Goal: Information Seeking & Learning: Get advice/opinions

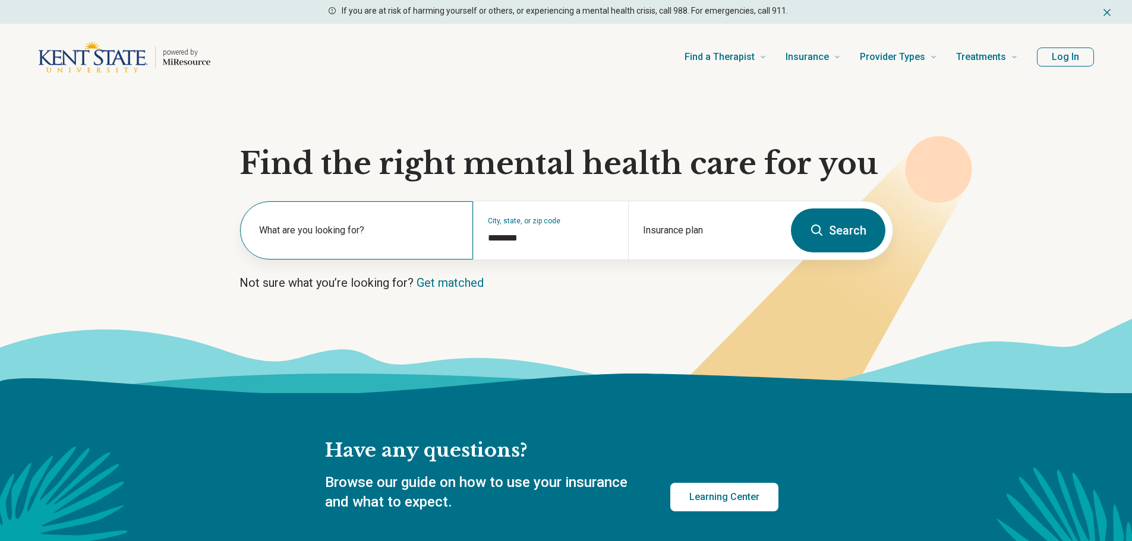
click at [322, 229] on label "What are you looking for?" at bounding box center [359, 230] width 200 height 14
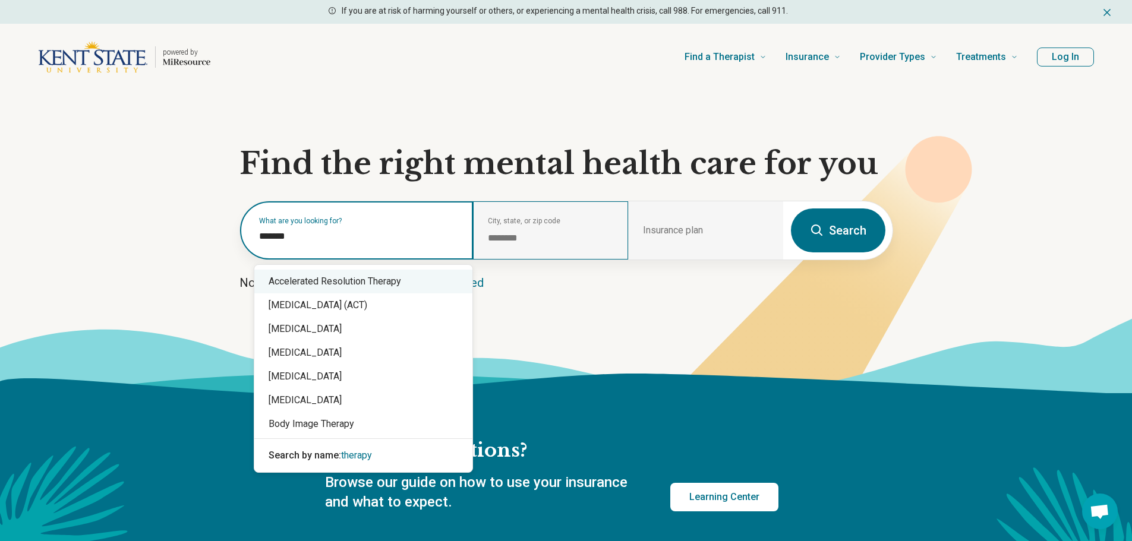
type input "*******"
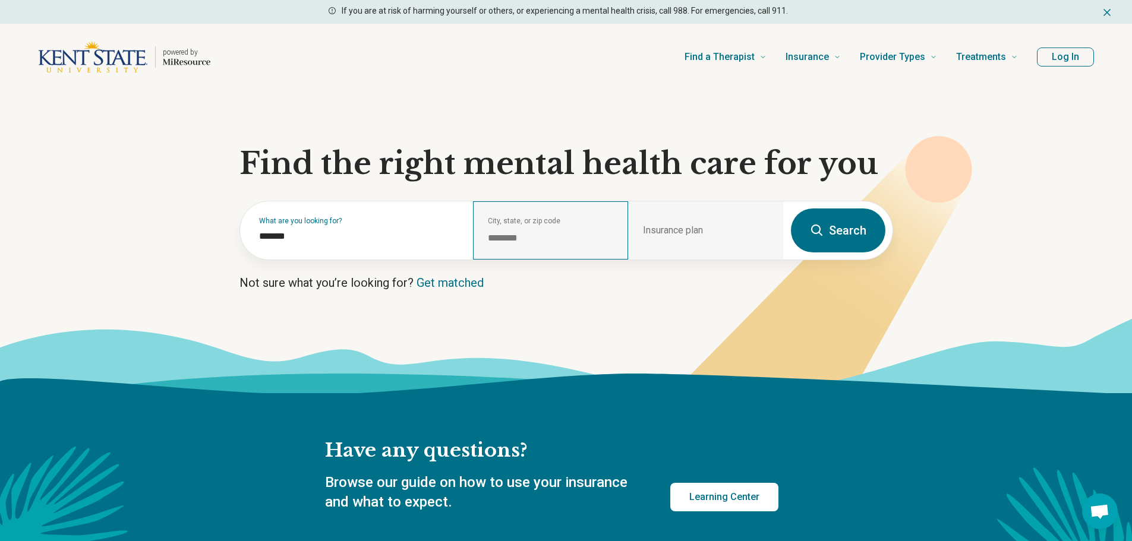
click at [490, 230] on div "City, state, or zip code ********" at bounding box center [550, 230] width 155 height 58
click at [500, 267] on section "Find the right mental health care for you What are you looking for? ******* Cit…" at bounding box center [566, 241] width 1132 height 303
click at [670, 232] on div "Insurance plan" at bounding box center [705, 230] width 155 height 58
click at [672, 231] on div "Insurance plan" at bounding box center [705, 230] width 155 height 58
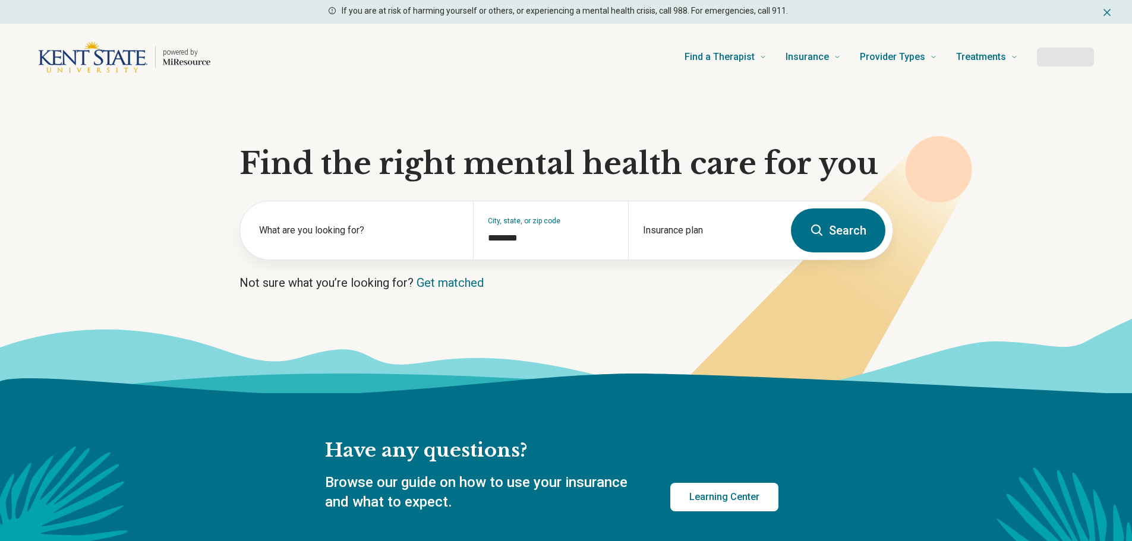
type input "********"
click at [295, 232] on label "What are you looking for?" at bounding box center [359, 230] width 200 height 14
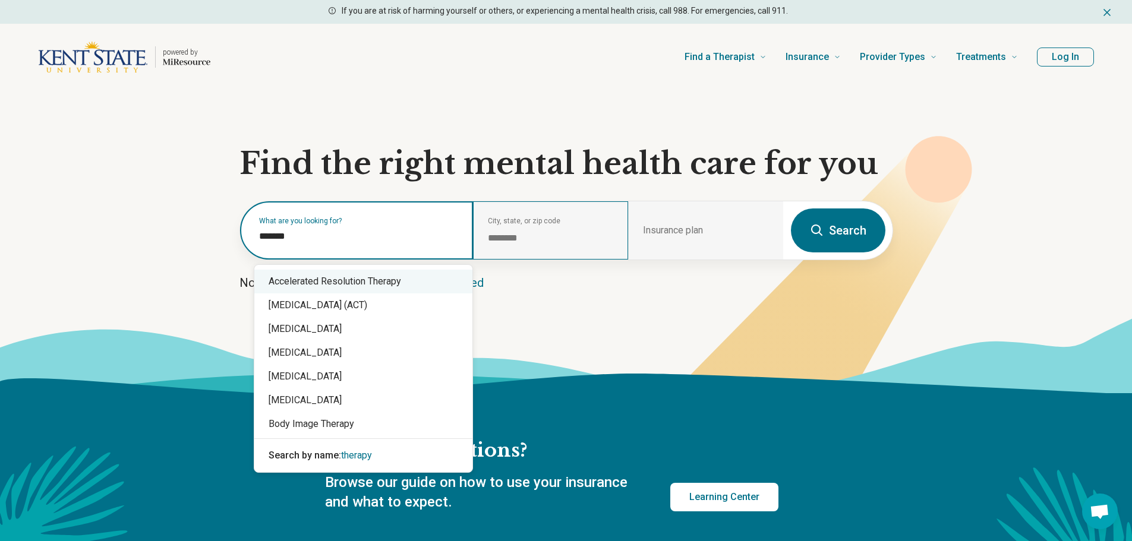
type input "*******"
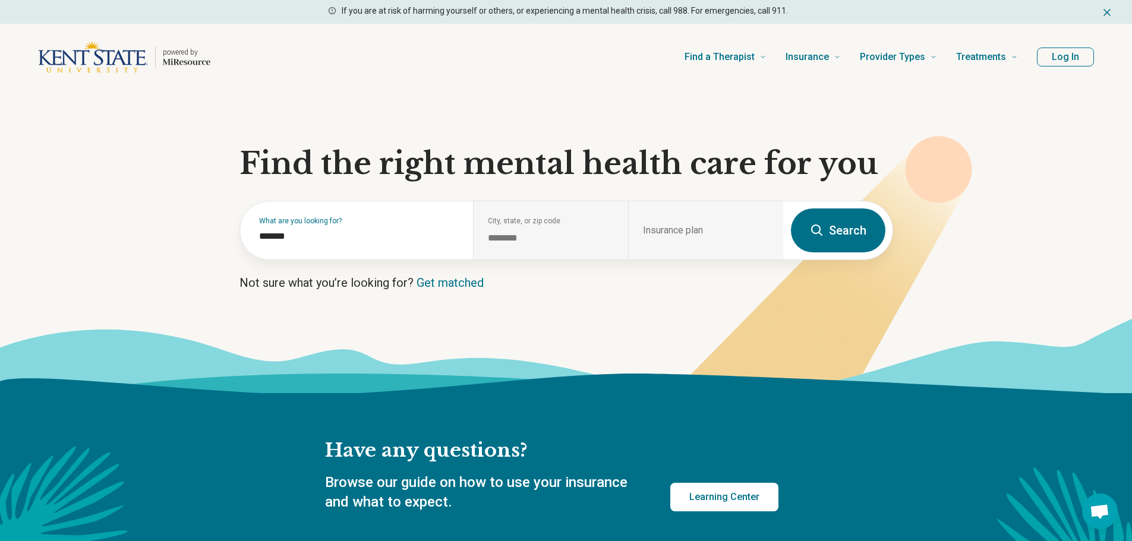
click at [840, 235] on button "Search" at bounding box center [838, 231] width 95 height 44
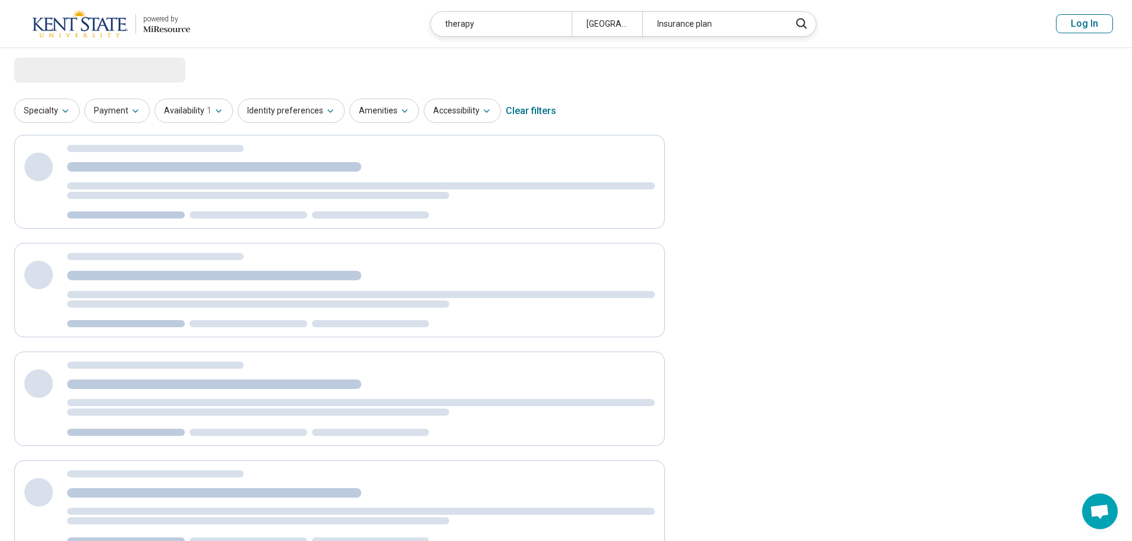
select select "***"
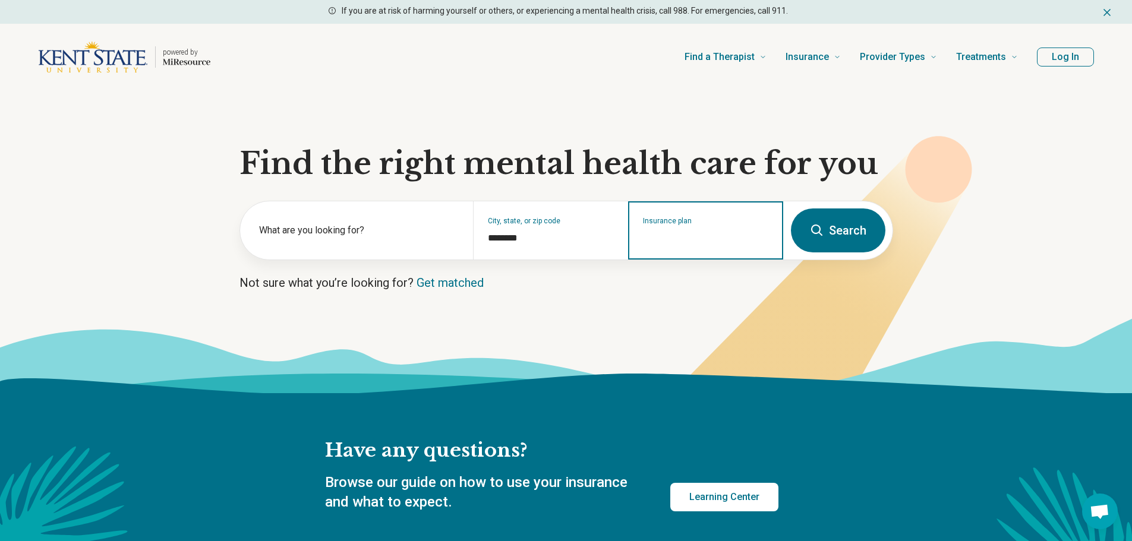
click at [730, 241] on input "Insurance plan" at bounding box center [706, 238] width 126 height 14
type input "******"
click at [681, 282] on div "Anthem" at bounding box center [699, 282] width 140 height 24
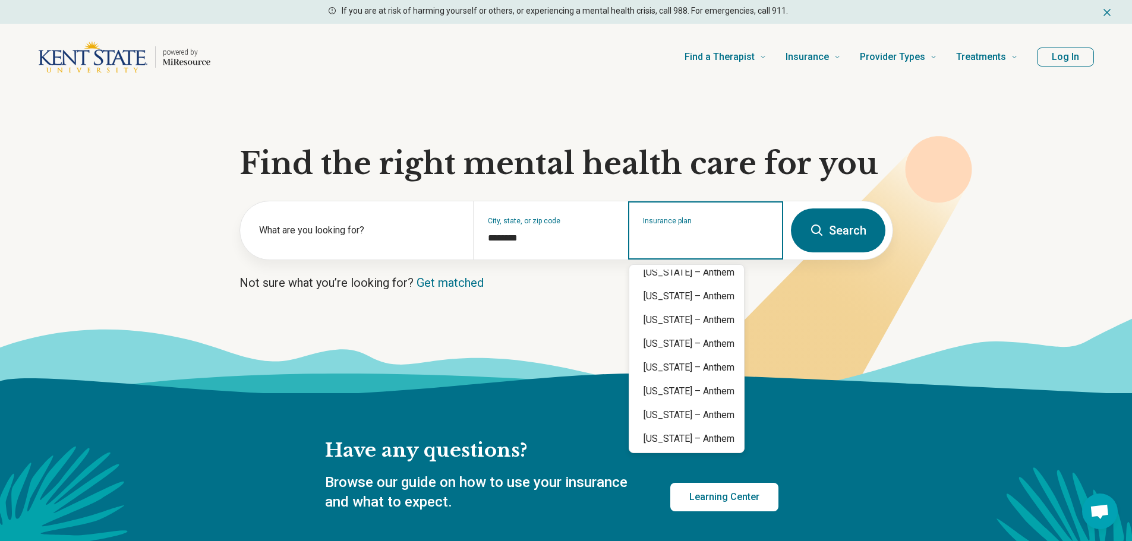
scroll to position [238, 0]
click at [691, 401] on div "Ohio – Anthem" at bounding box center [686, 401] width 115 height 24
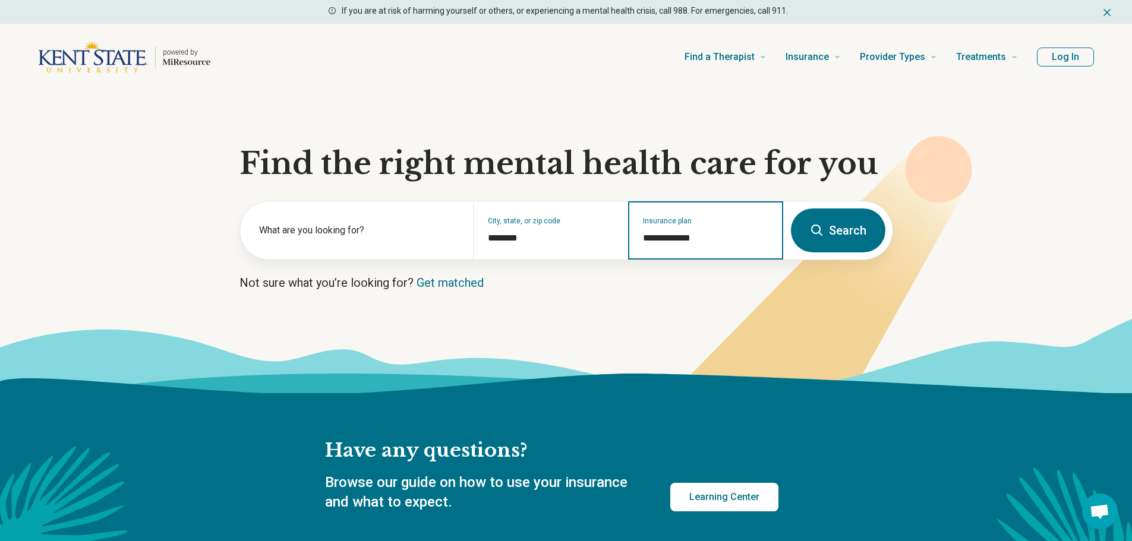
type input "**********"
click at [843, 237] on button "Search" at bounding box center [838, 231] width 95 height 44
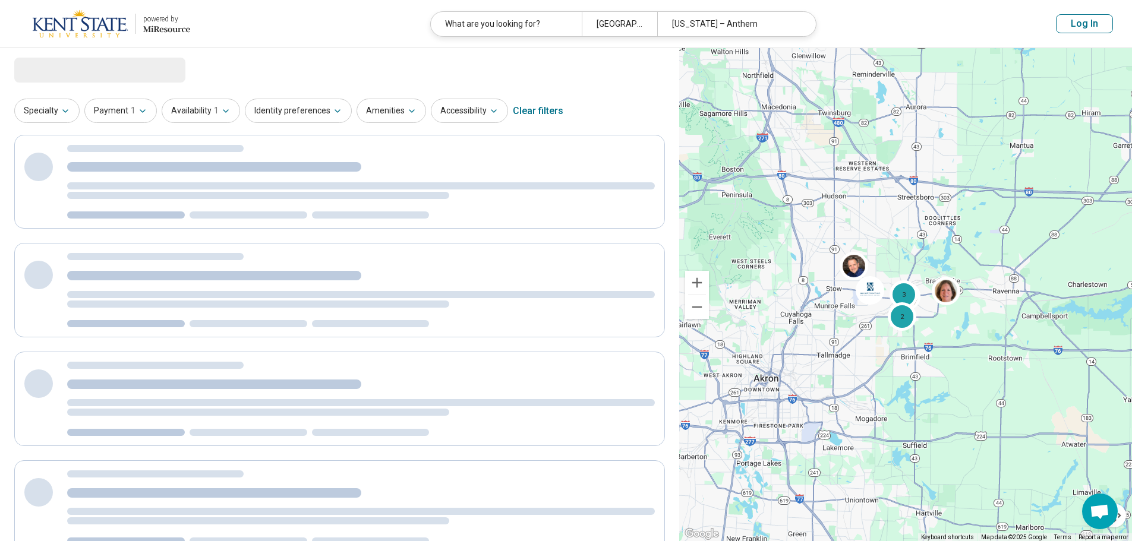
select select "***"
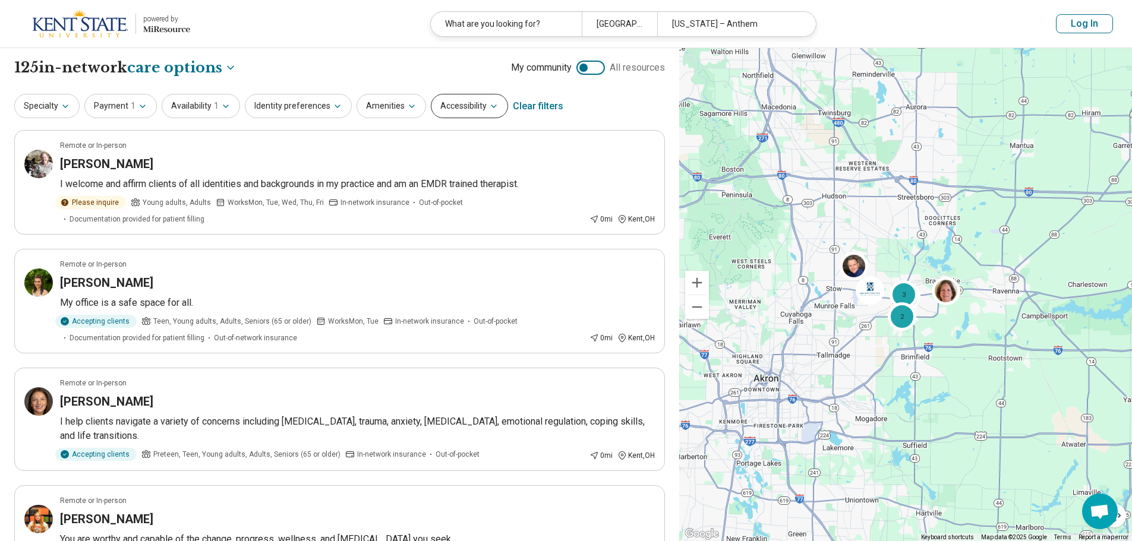
click at [489, 103] on icon "button" at bounding box center [494, 107] width 10 height 10
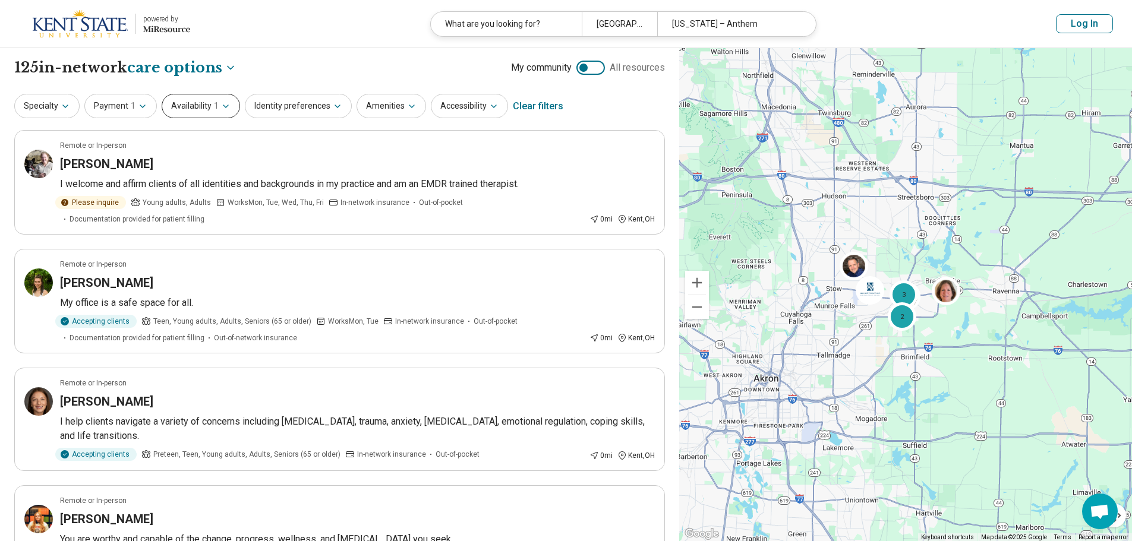
click at [228, 103] on button "Availability 1" at bounding box center [201, 106] width 78 height 24
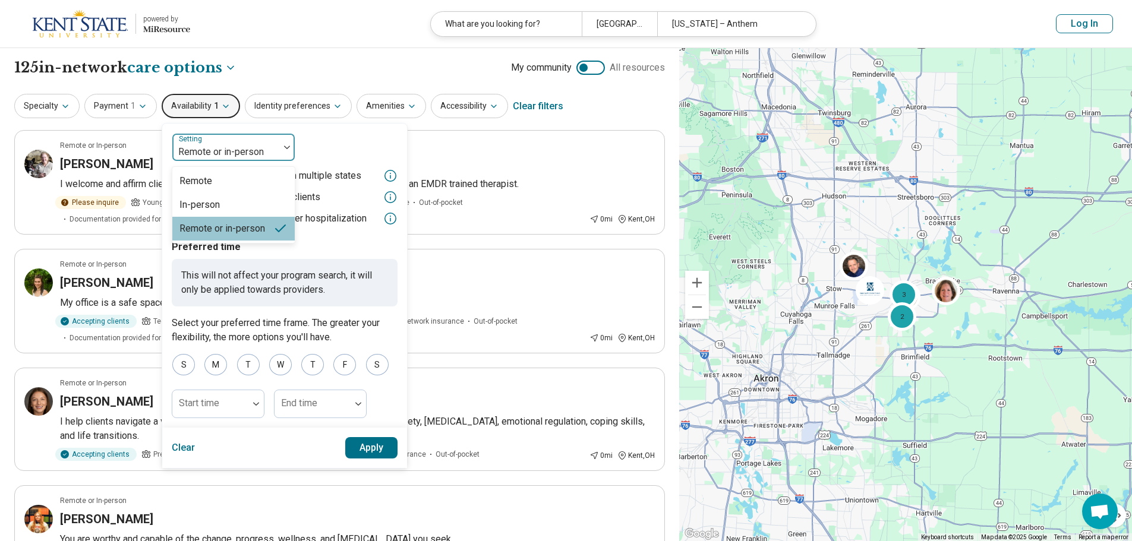
click at [287, 145] on div at bounding box center [286, 147] width 15 height 27
click at [235, 211] on div "In-person" at bounding box center [233, 205] width 122 height 24
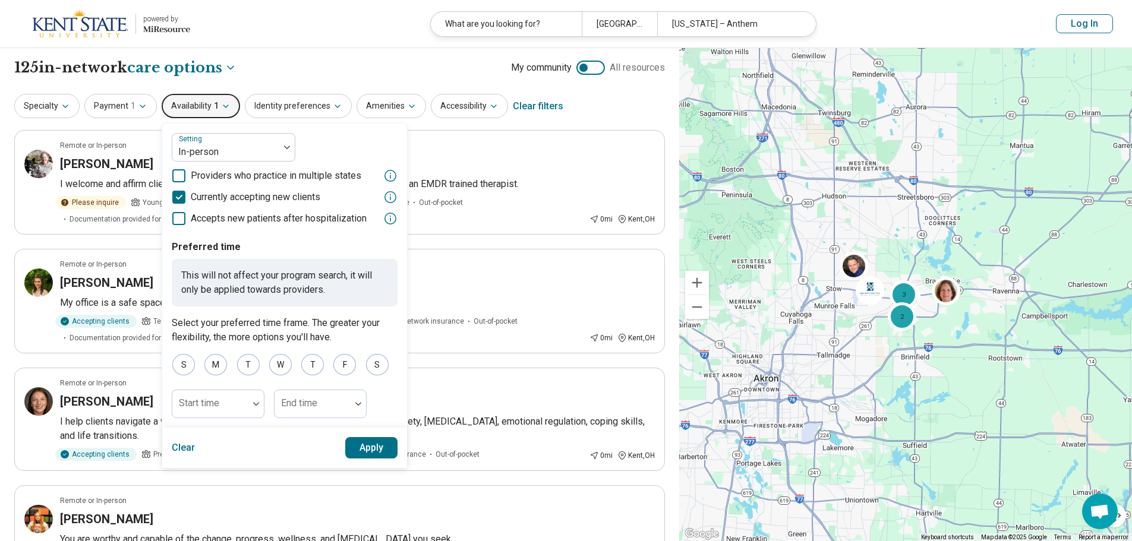
click at [377, 450] on button "Apply" at bounding box center [371, 447] width 53 height 21
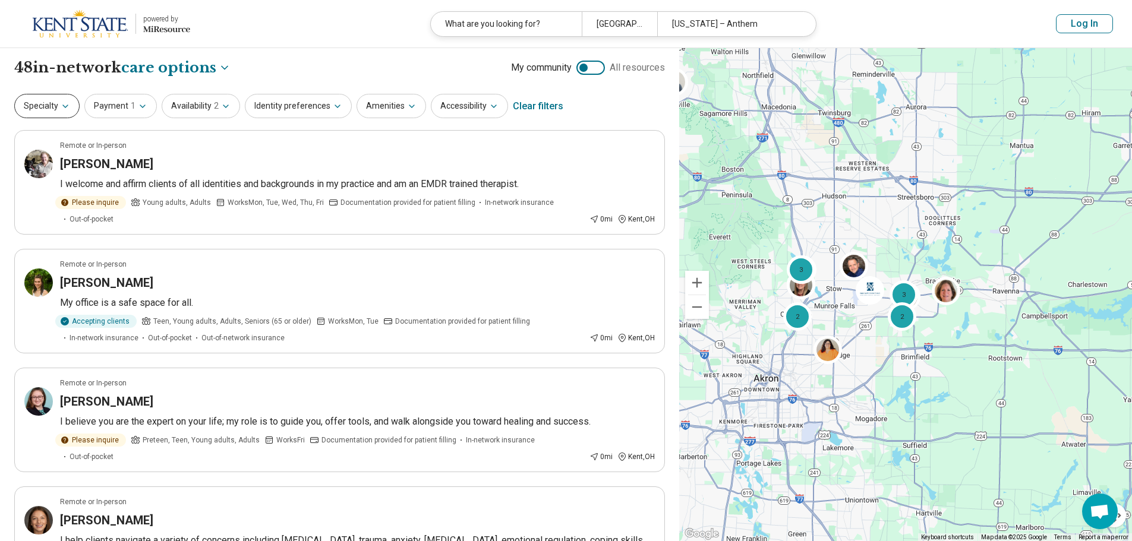
click at [65, 103] on icon "button" at bounding box center [66, 107] width 10 height 10
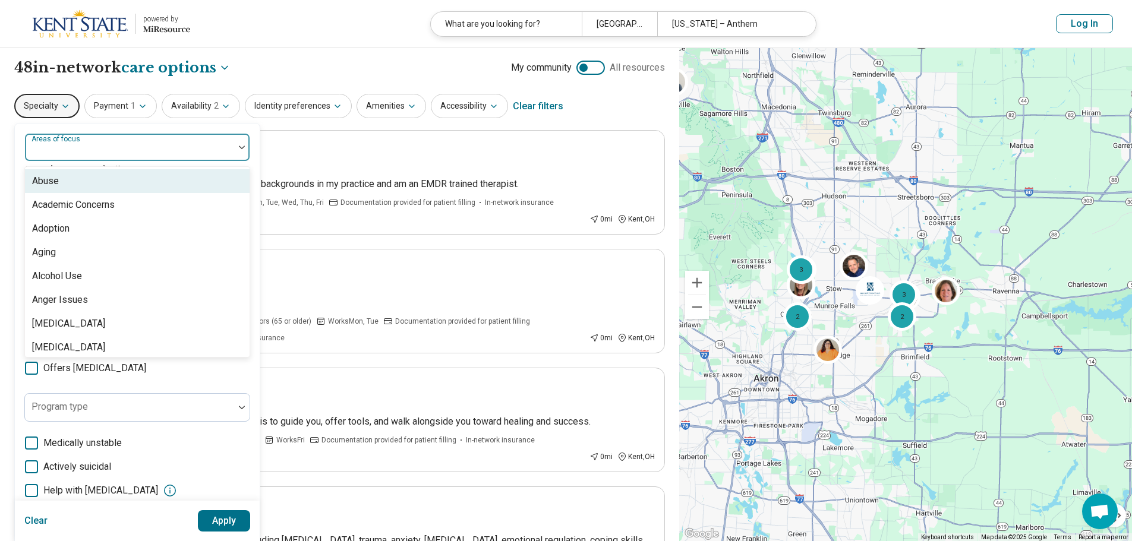
click at [95, 153] on div at bounding box center [130, 152] width 200 height 17
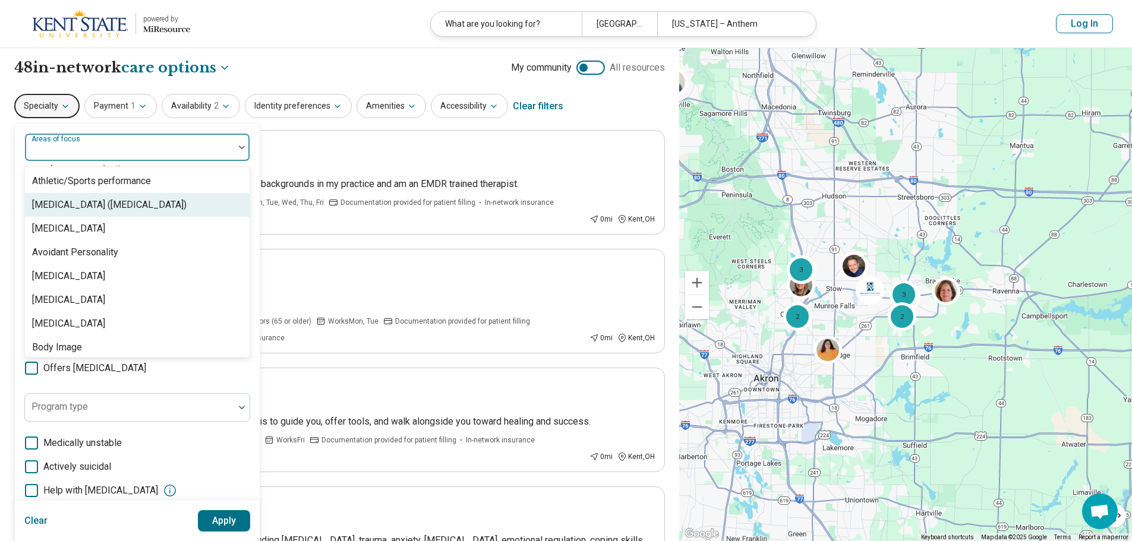
scroll to position [178, 0]
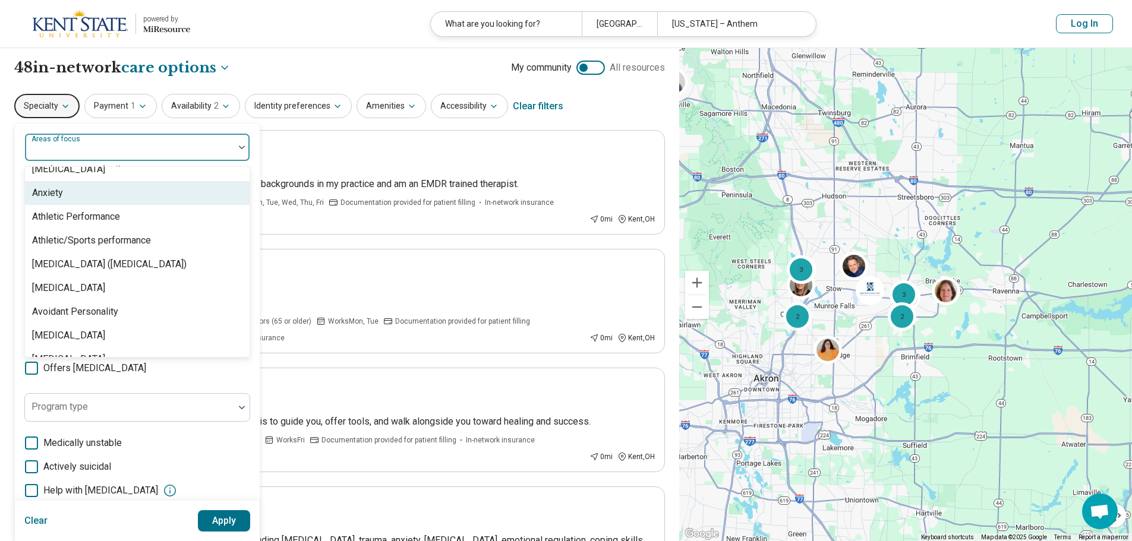
click at [69, 197] on div "Anxiety" at bounding box center [137, 193] width 225 height 24
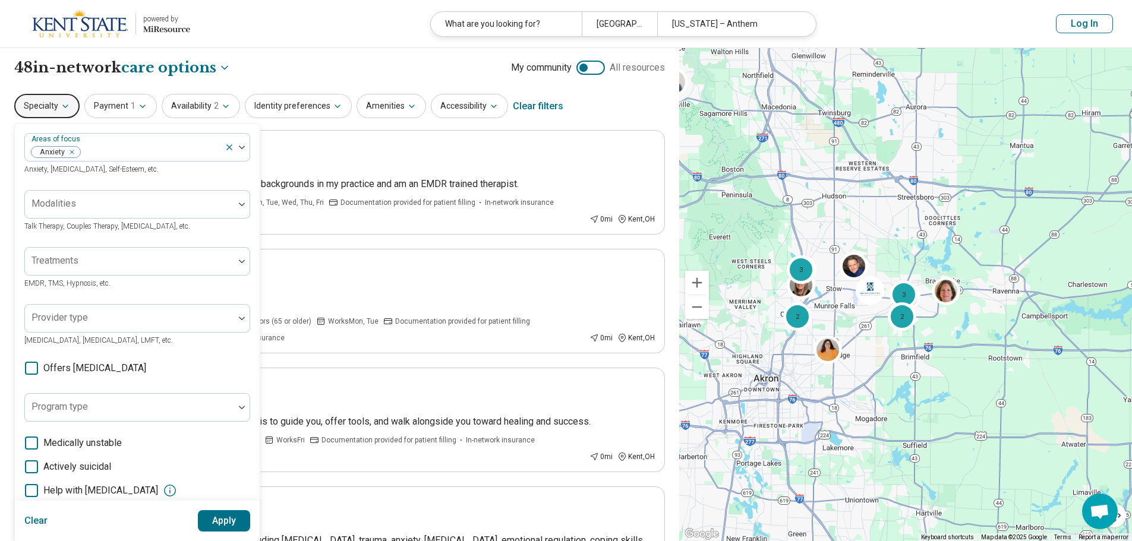
click at [220, 523] on button "Apply" at bounding box center [224, 521] width 53 height 21
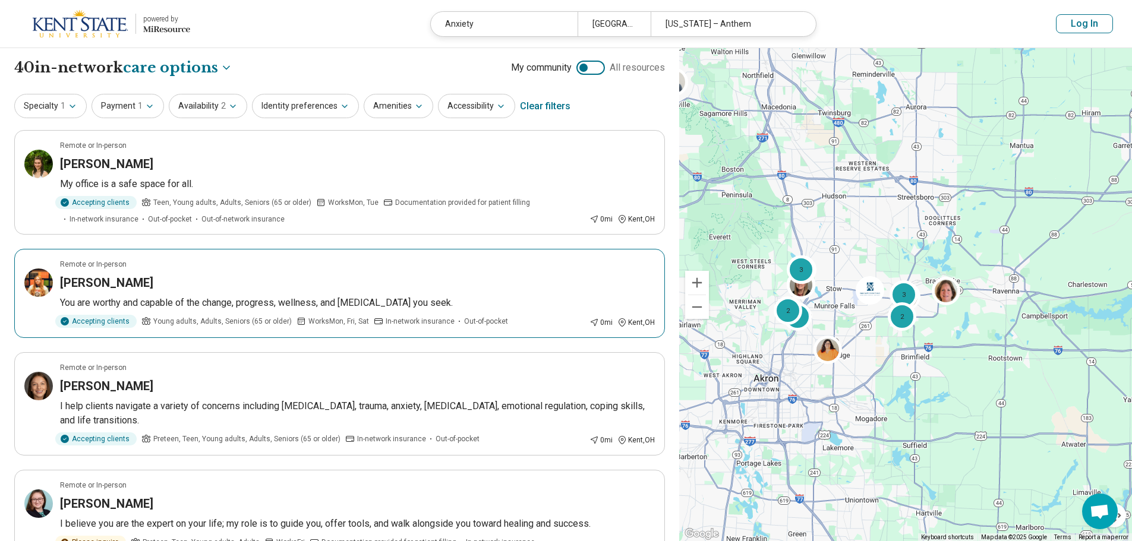
click at [181, 291] on div "Emilee Payne" at bounding box center [357, 283] width 595 height 17
click at [211, 177] on p "My office is a safe space for all." at bounding box center [357, 184] width 595 height 14
click at [1079, 27] on button "Log In" at bounding box center [1084, 23] width 57 height 19
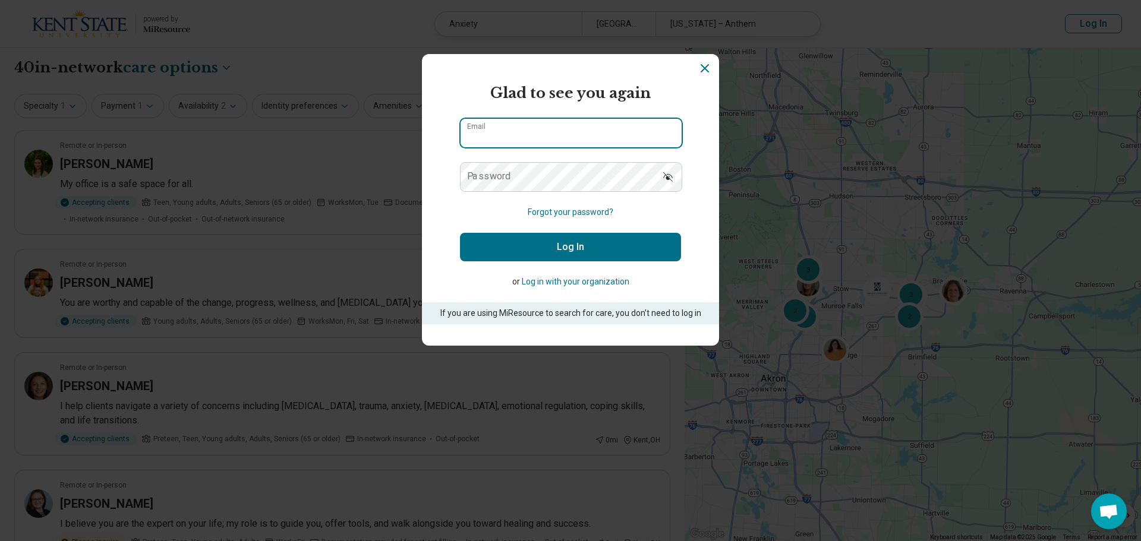
type input "**********"
click at [552, 253] on button "Log In" at bounding box center [570, 247] width 221 height 29
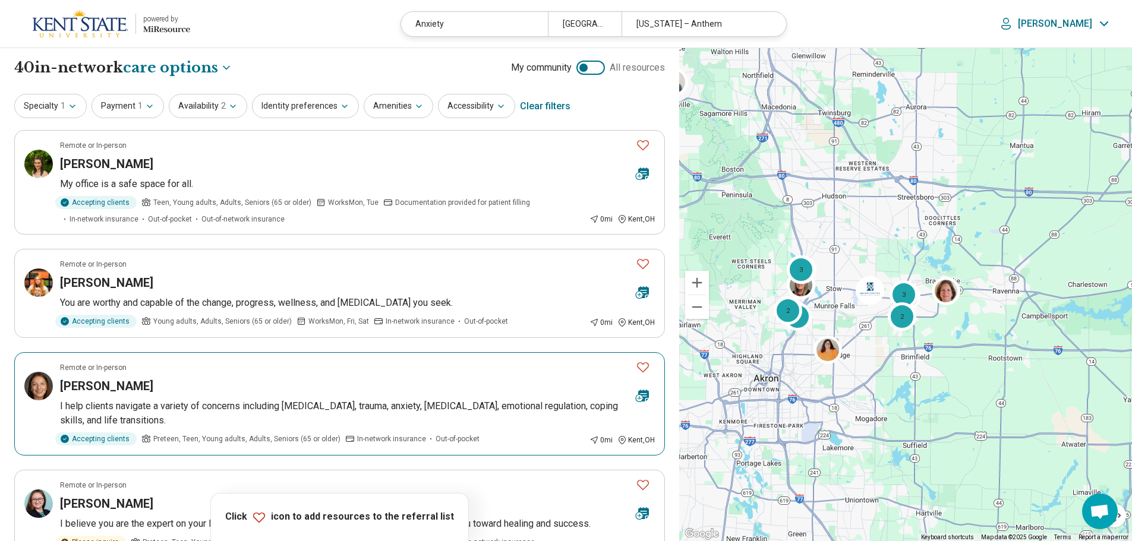
click at [326, 388] on div "Ayla Danes" at bounding box center [343, 386] width 566 height 17
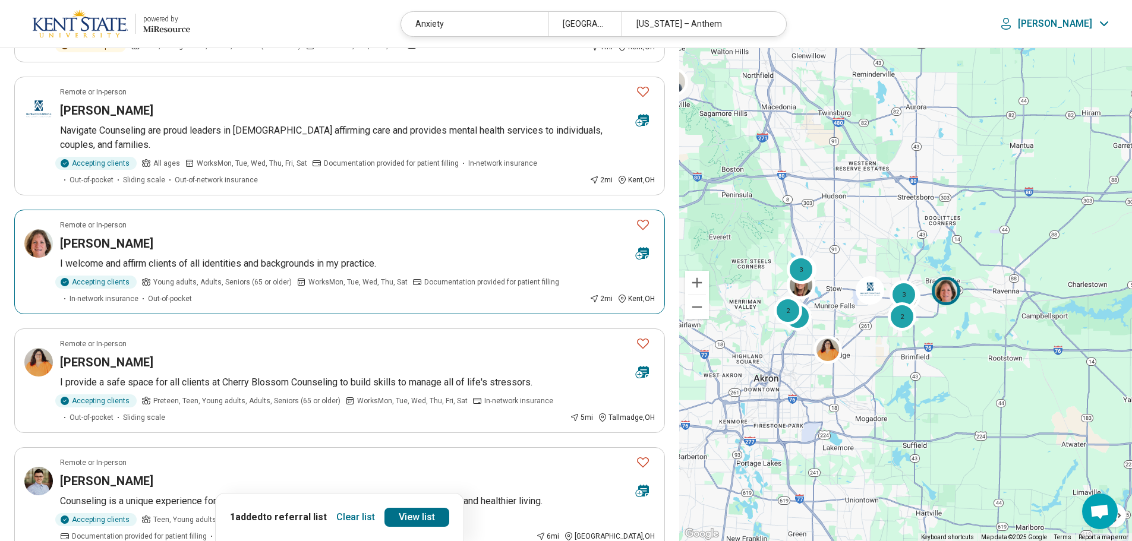
scroll to position [773, 0]
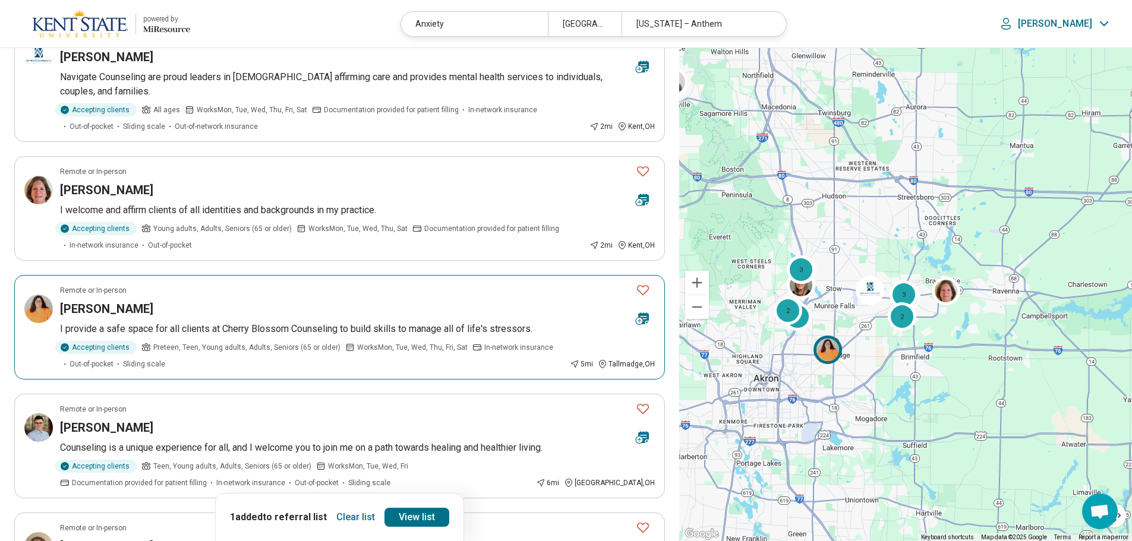
click at [307, 321] on article "Remote or In-person Jennifer Anders I provide a safe space for all clients at C…" at bounding box center [339, 327] width 651 height 105
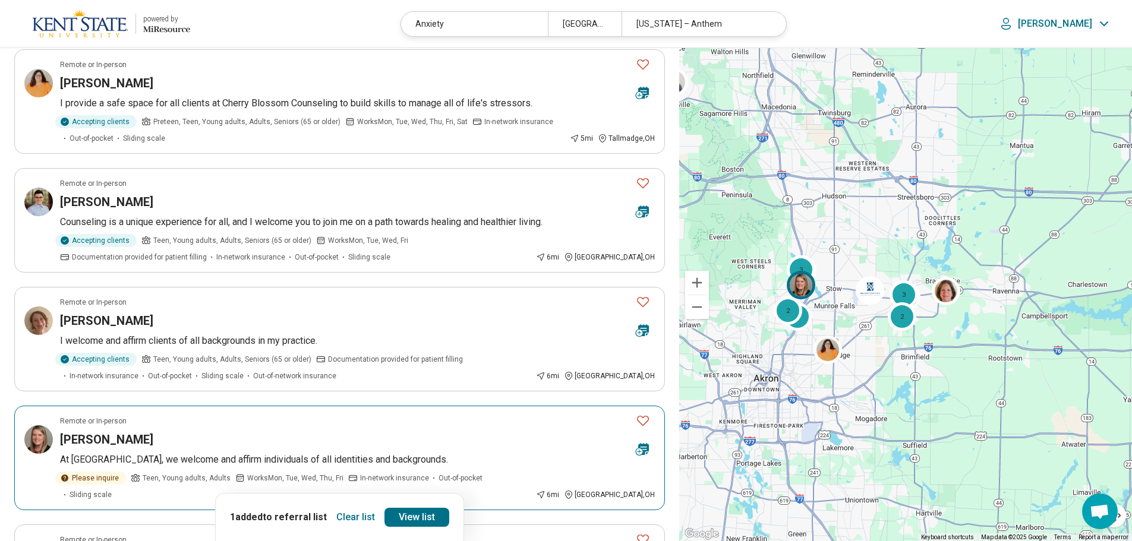
scroll to position [1129, 0]
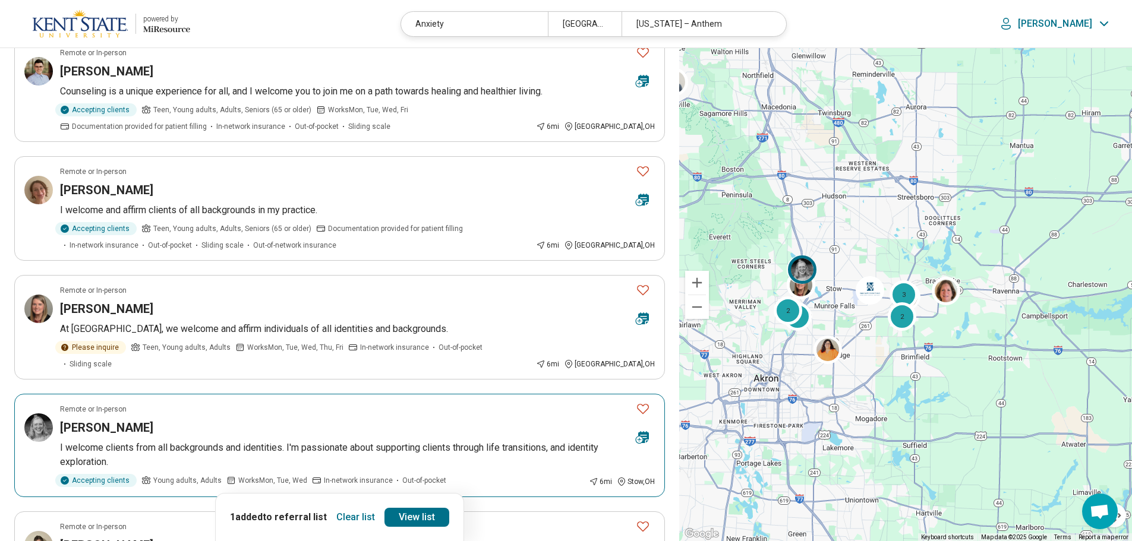
click at [210, 441] on p "I welcome clients from all backgrounds and identities. I'm passionate about sup…" at bounding box center [357, 455] width 595 height 29
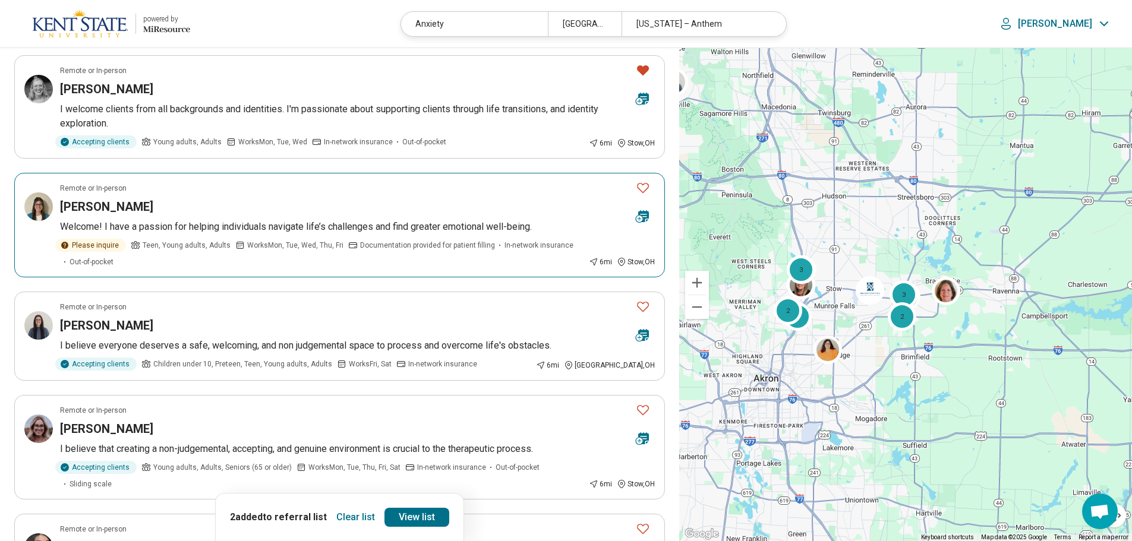
scroll to position [1486, 0]
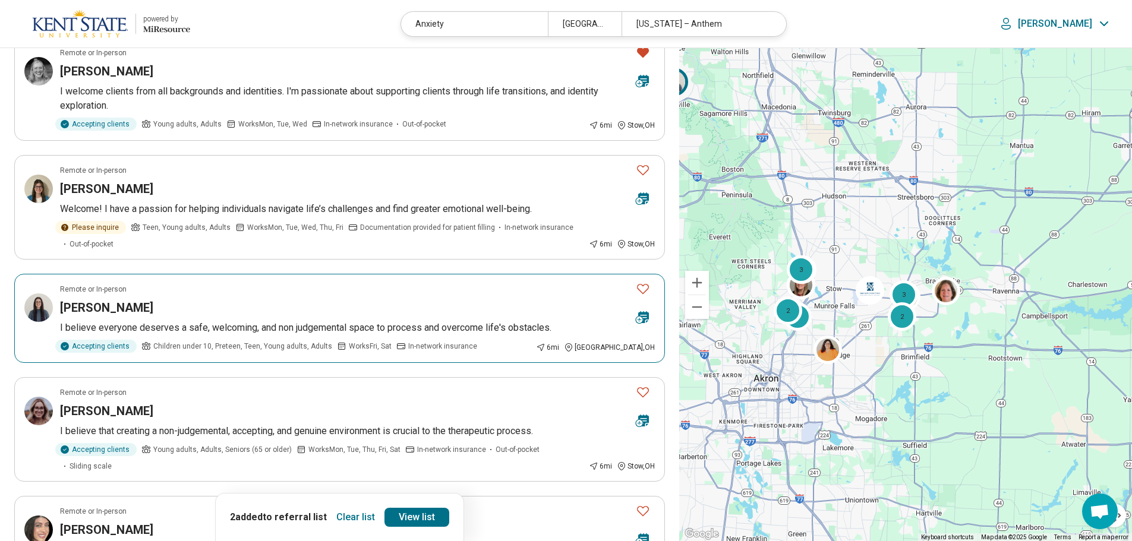
click at [249, 321] on p "I believe everyone deserves a safe, welcoming, and non judgemental space to pro…" at bounding box center [357, 328] width 595 height 14
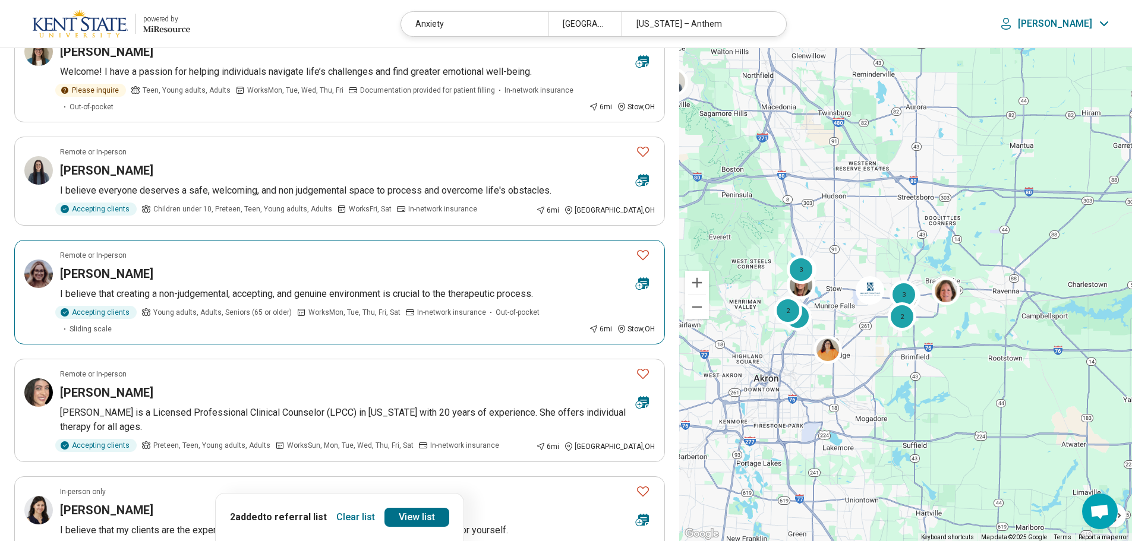
scroll to position [1664, 0]
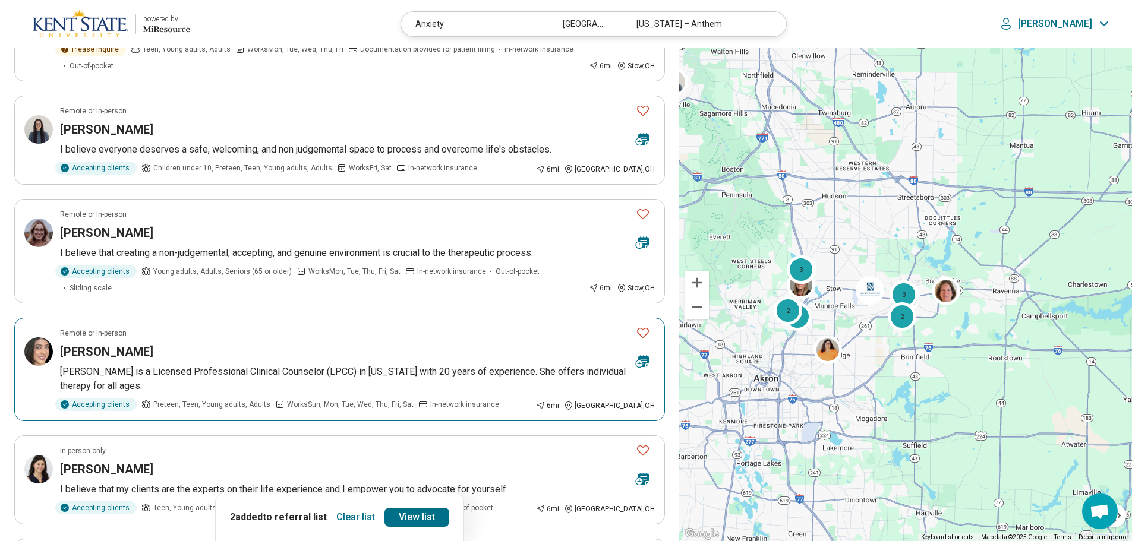
click at [203, 318] on article "Remote or In-person Jen Yensel Jen is a Licensed Professional Clinical Counselo…" at bounding box center [339, 369] width 651 height 103
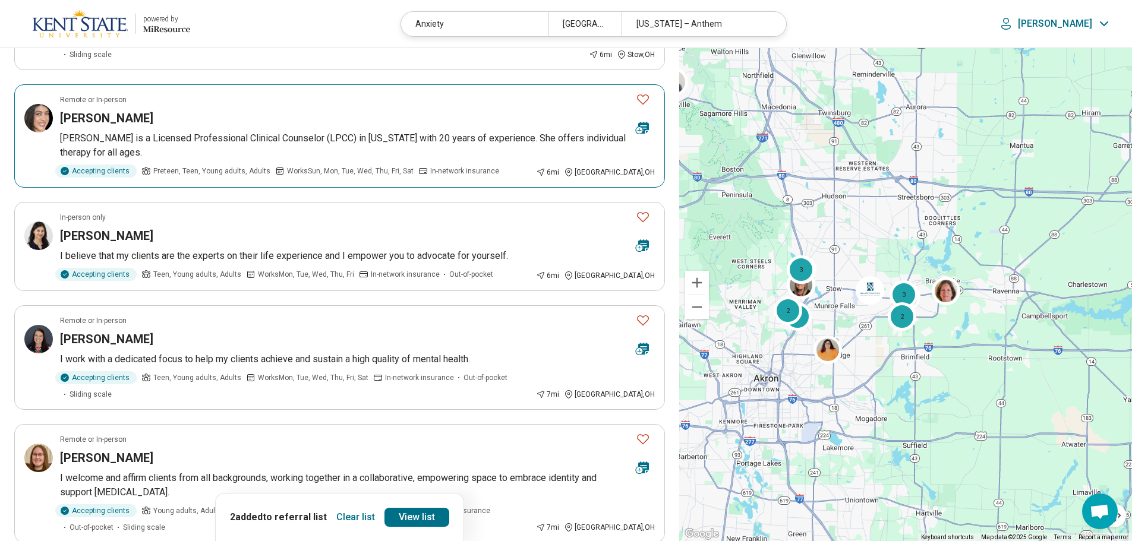
scroll to position [1902, 0]
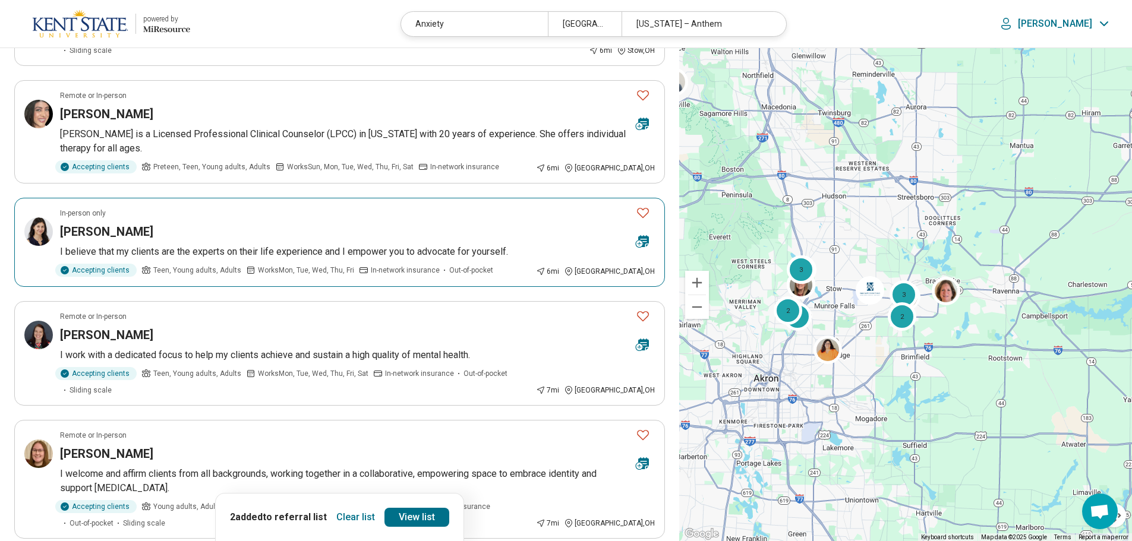
click at [216, 245] on p "I believe that my clients are the experts on their life experience and I empowe…" at bounding box center [357, 252] width 595 height 14
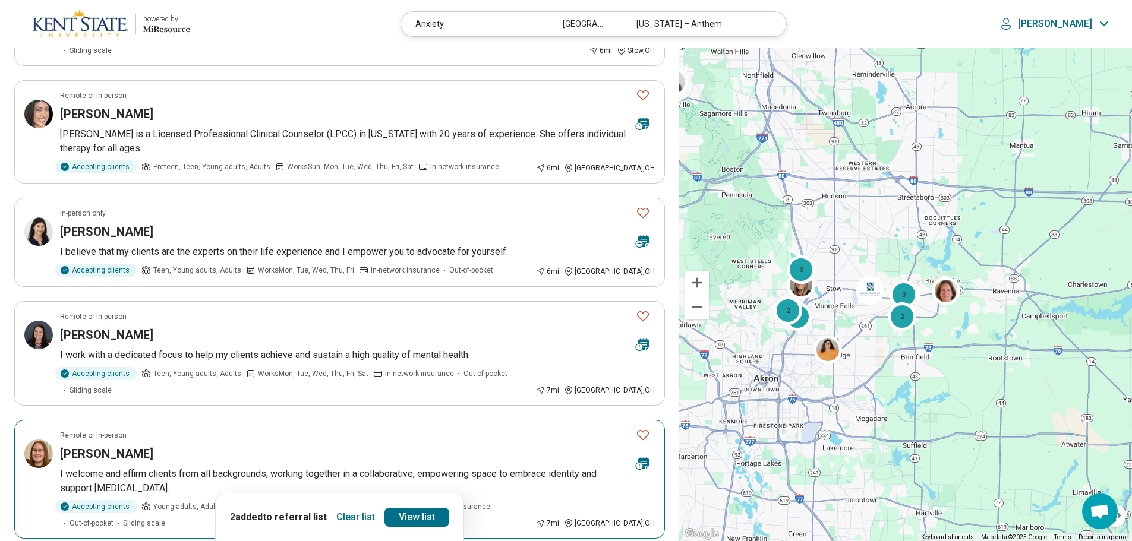
click at [253, 467] on p "I welcome and affirm clients from all backgrounds, working together in a collab…" at bounding box center [357, 481] width 595 height 29
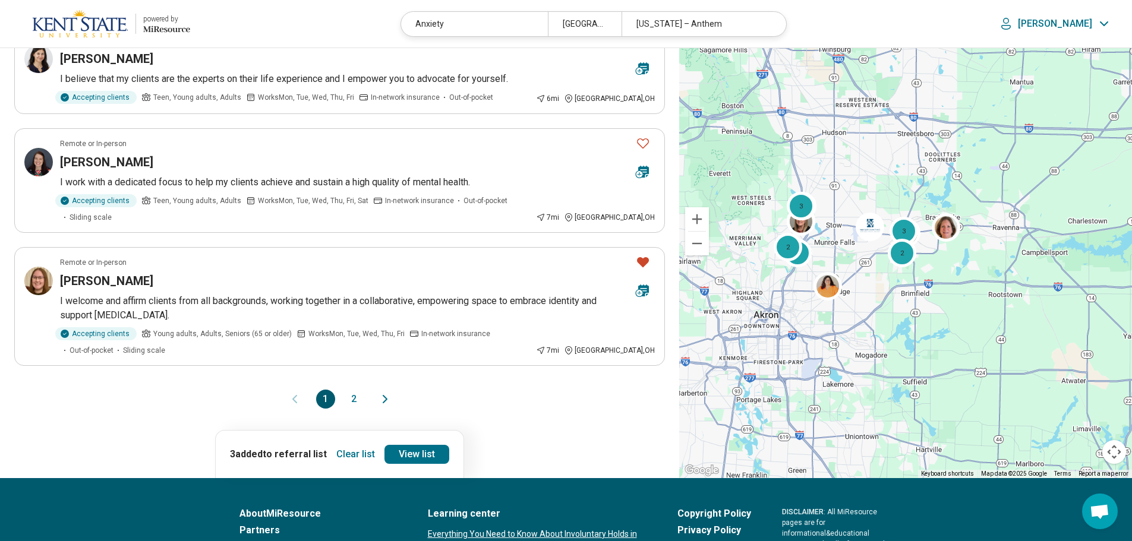
scroll to position [2080, 0]
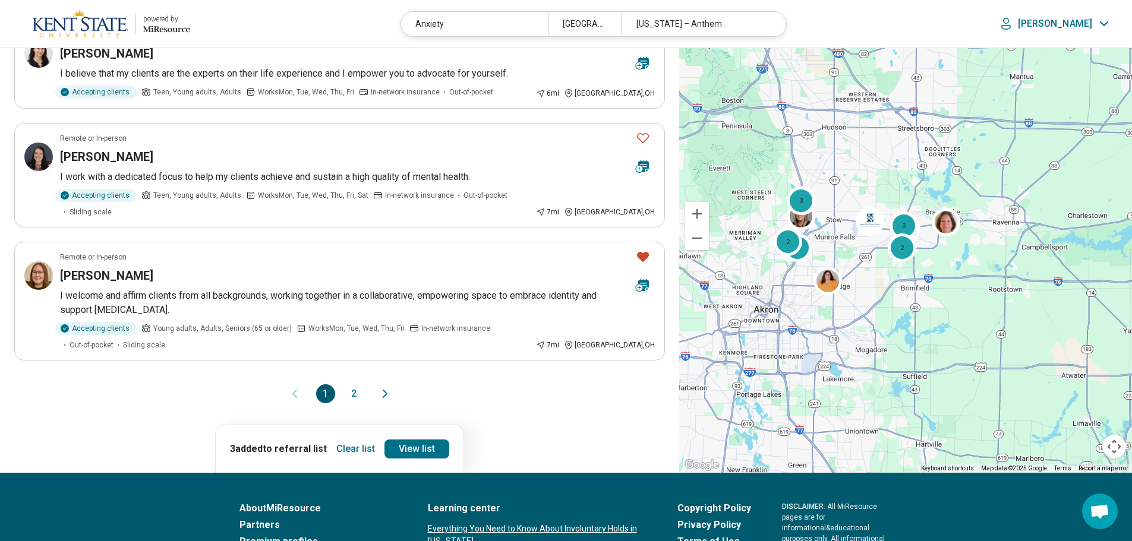
click at [354, 385] on button "2" at bounding box center [354, 394] width 19 height 19
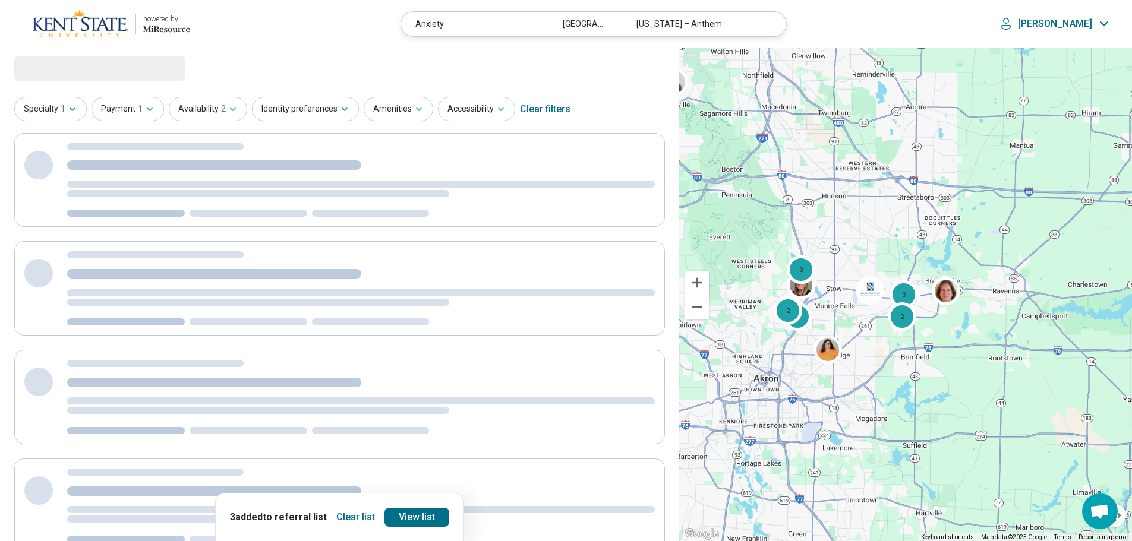
scroll to position [0, 0]
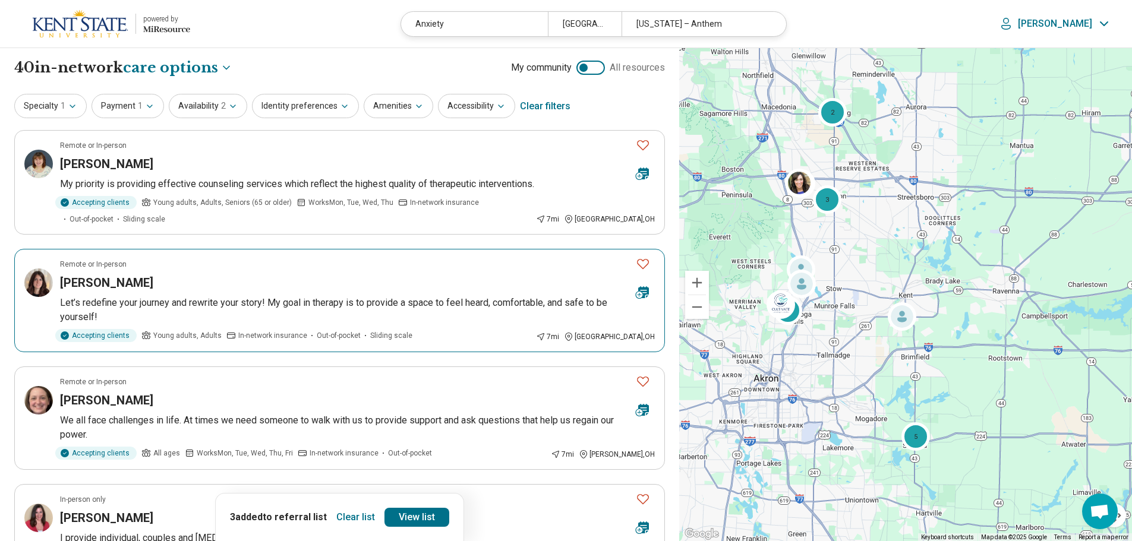
click at [260, 296] on p "Let’s redefine your journey and rewrite your story! My goal in therapy is to pr…" at bounding box center [357, 310] width 595 height 29
click at [211, 177] on p "My priority is providing effective counseling services which reflect the highes…" at bounding box center [357, 184] width 595 height 14
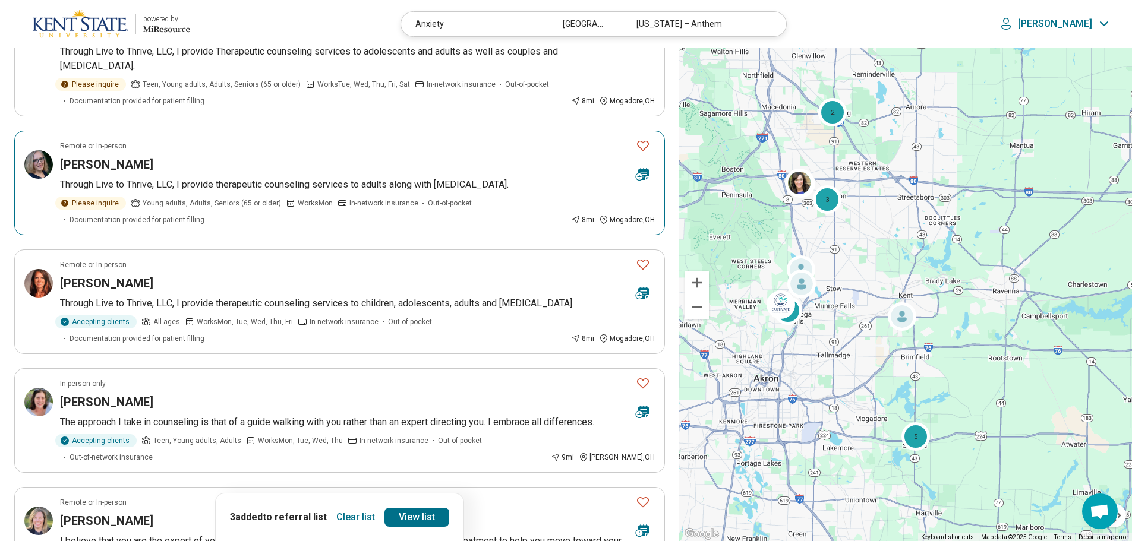
scroll to position [951, 0]
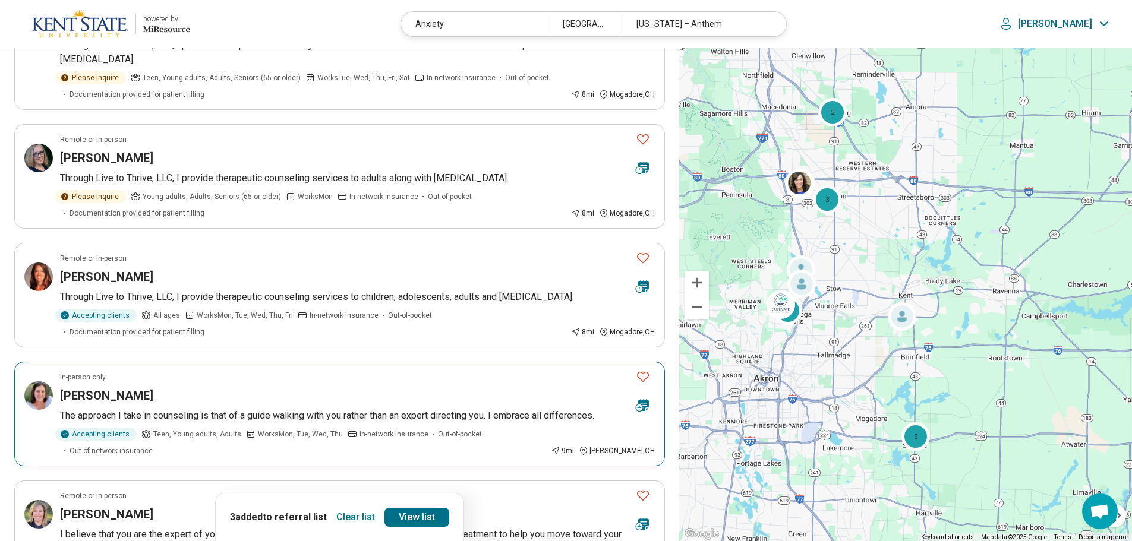
click at [192, 409] on p "The approach I take in counseling is that of a guide walking with you rather th…" at bounding box center [357, 416] width 595 height 14
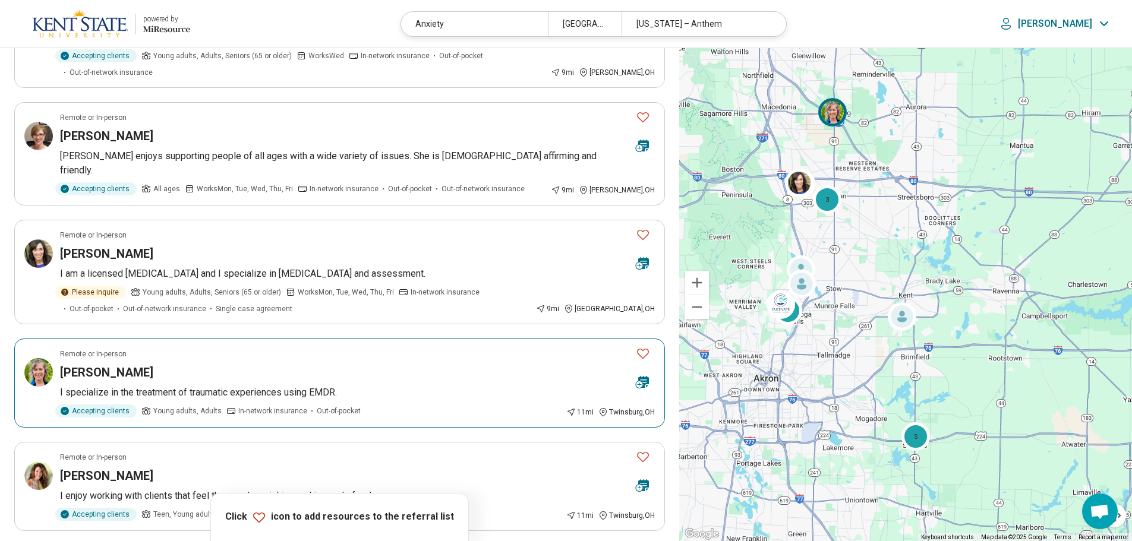
scroll to position [1486, 0]
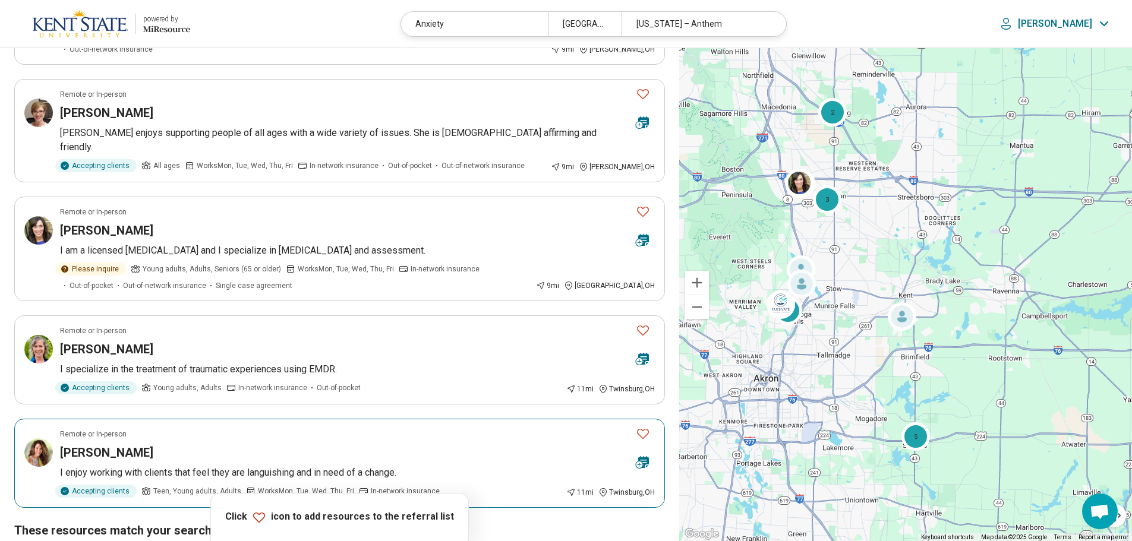
click at [172, 445] on div "Holly Zager" at bounding box center [343, 453] width 566 height 17
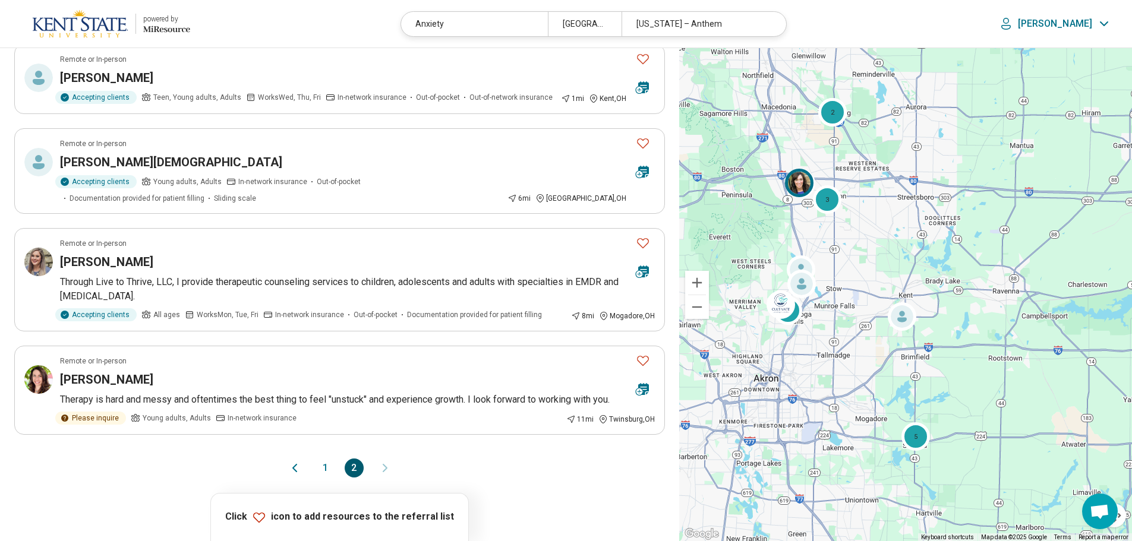
scroll to position [2021, 0]
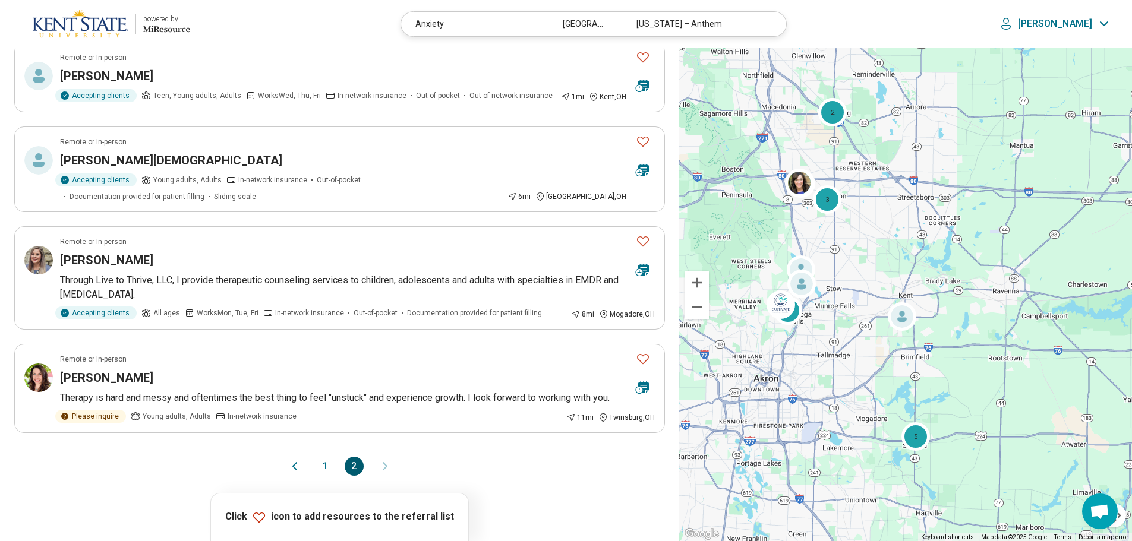
click at [323, 457] on button "1" at bounding box center [325, 466] width 19 height 19
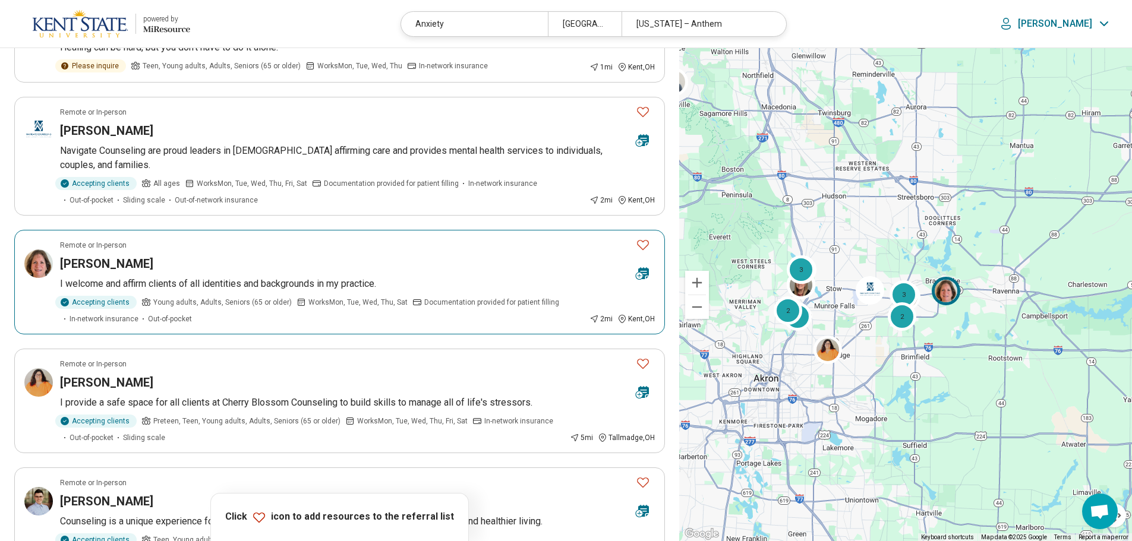
scroll to position [713, 0]
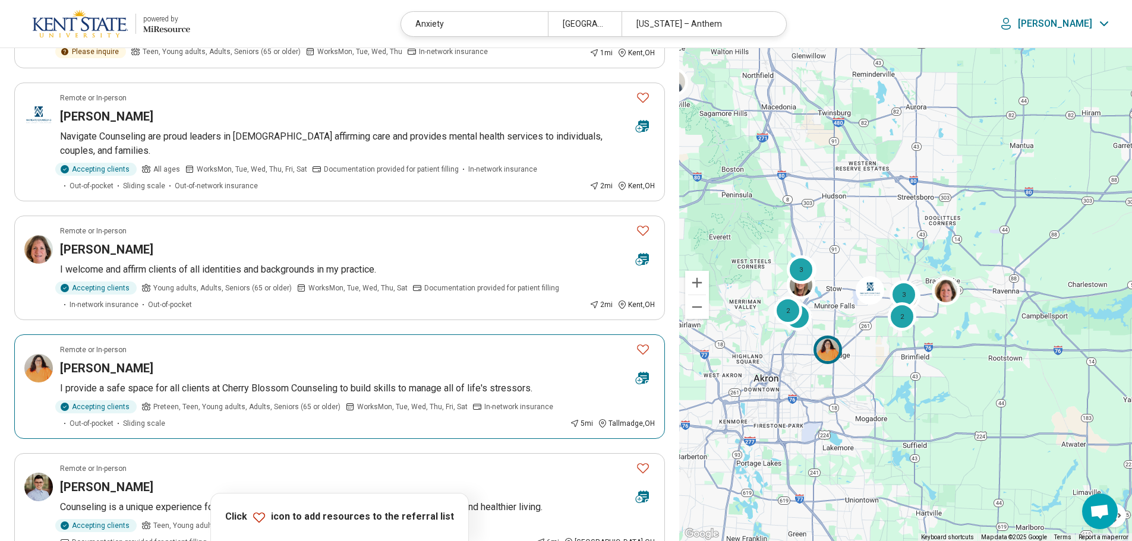
click at [641, 342] on icon "Favorite" at bounding box center [643, 349] width 14 height 14
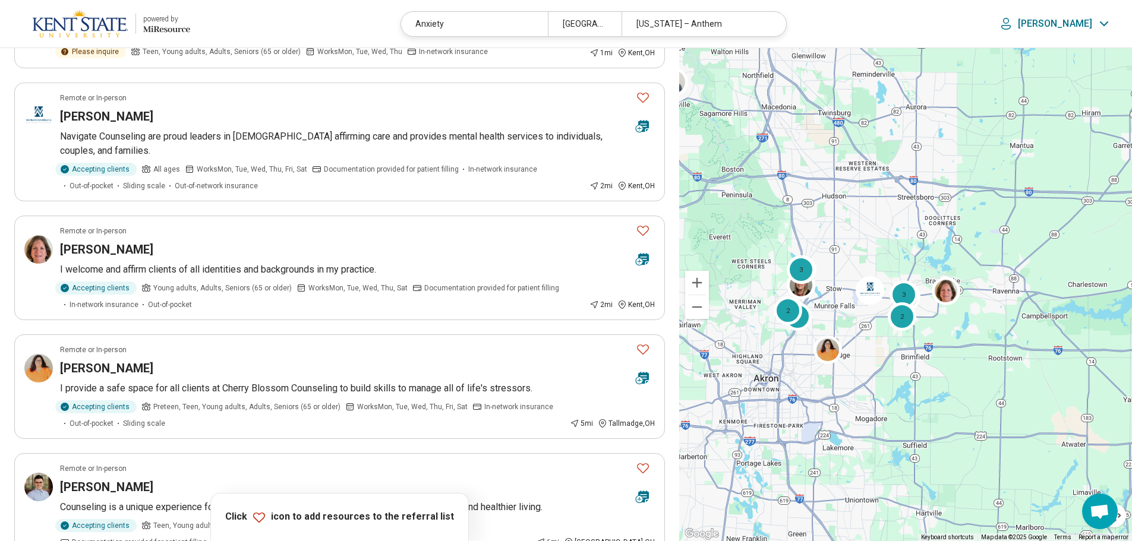
click at [1077, 24] on p "Jennifer" at bounding box center [1055, 24] width 74 height 12
click at [865, 22] on header "powered by Miresource logo Anxiety Kent, OH Ohio – Anthem Jennifer My Dashboard…" at bounding box center [566, 24] width 1132 height 48
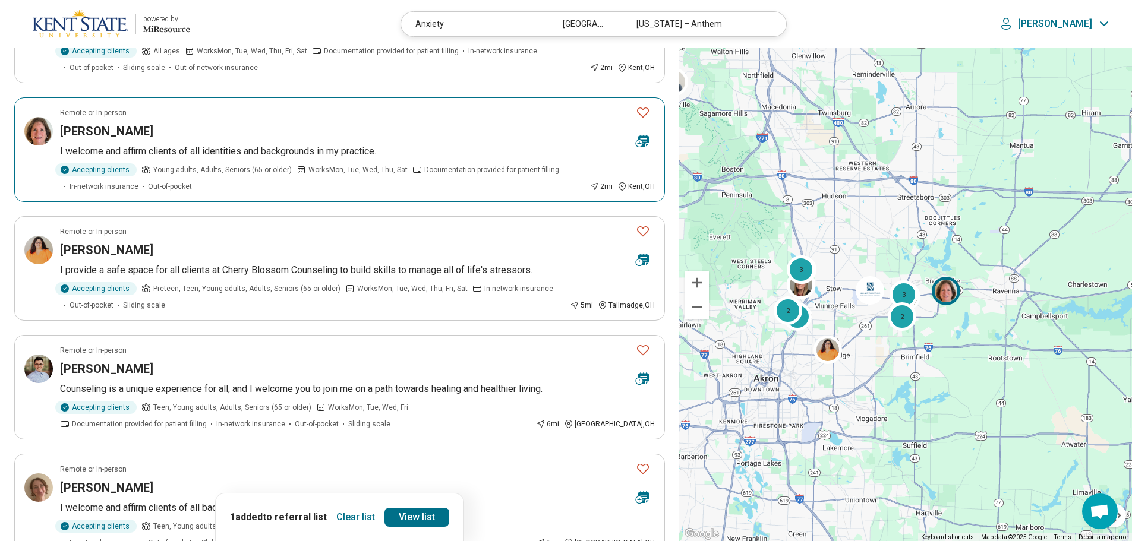
scroll to position [832, 0]
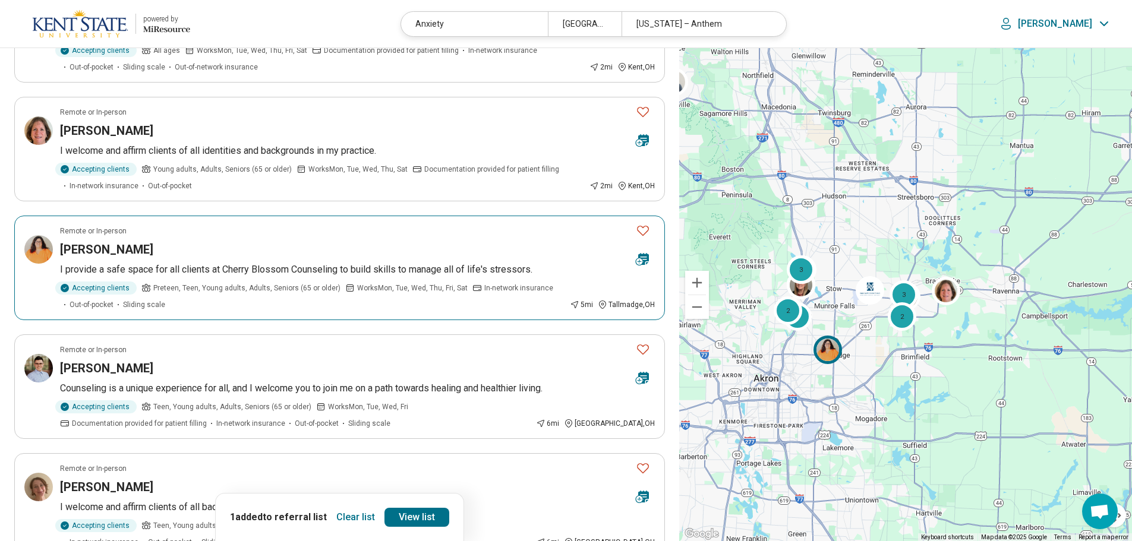
click at [643, 223] on icon "Favorite" at bounding box center [643, 230] width 14 height 14
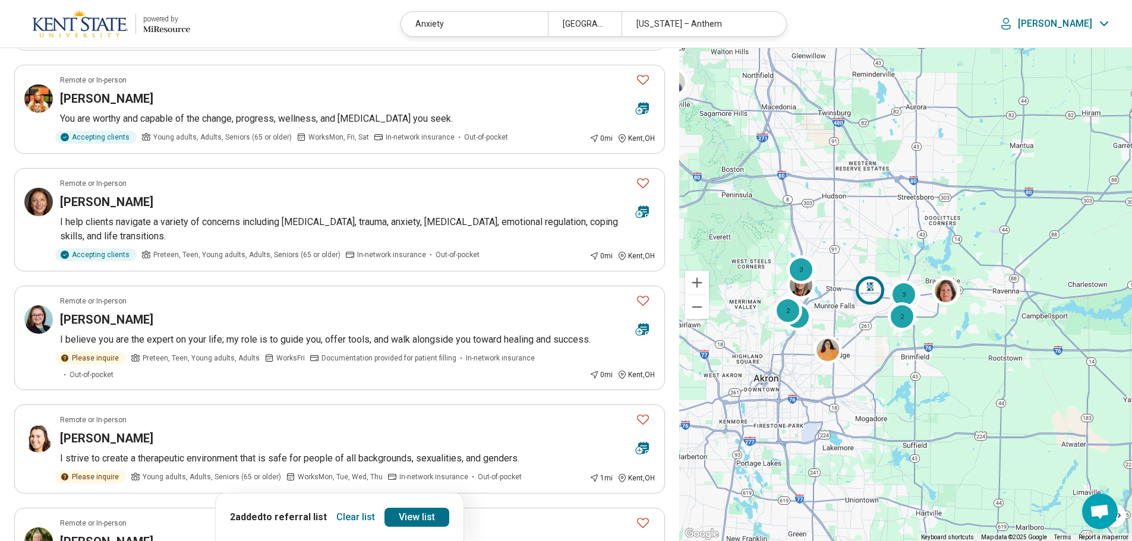
scroll to position [178, 0]
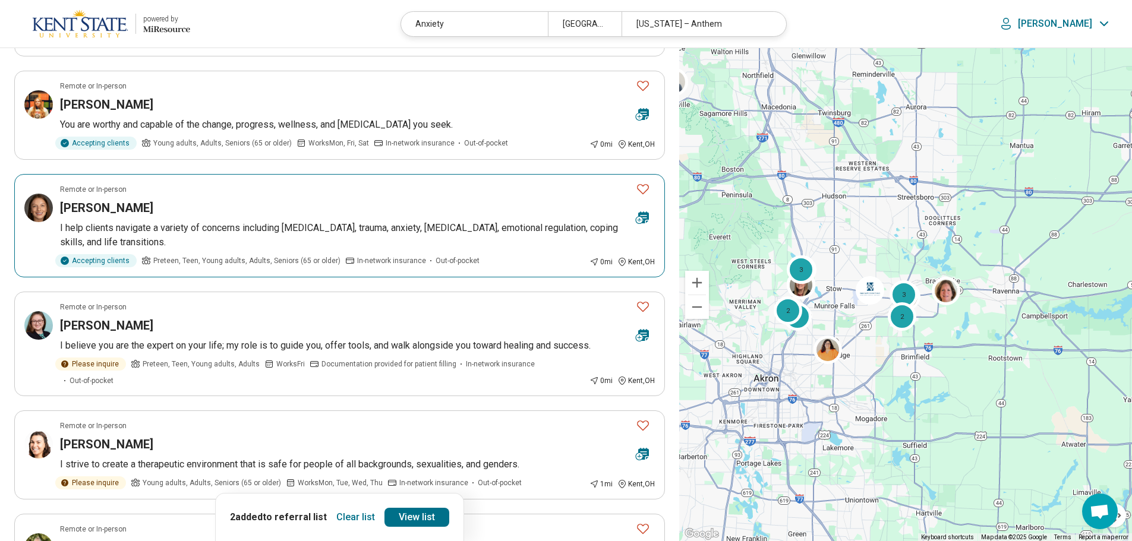
click at [641, 187] on icon "Favorite" at bounding box center [643, 189] width 14 height 14
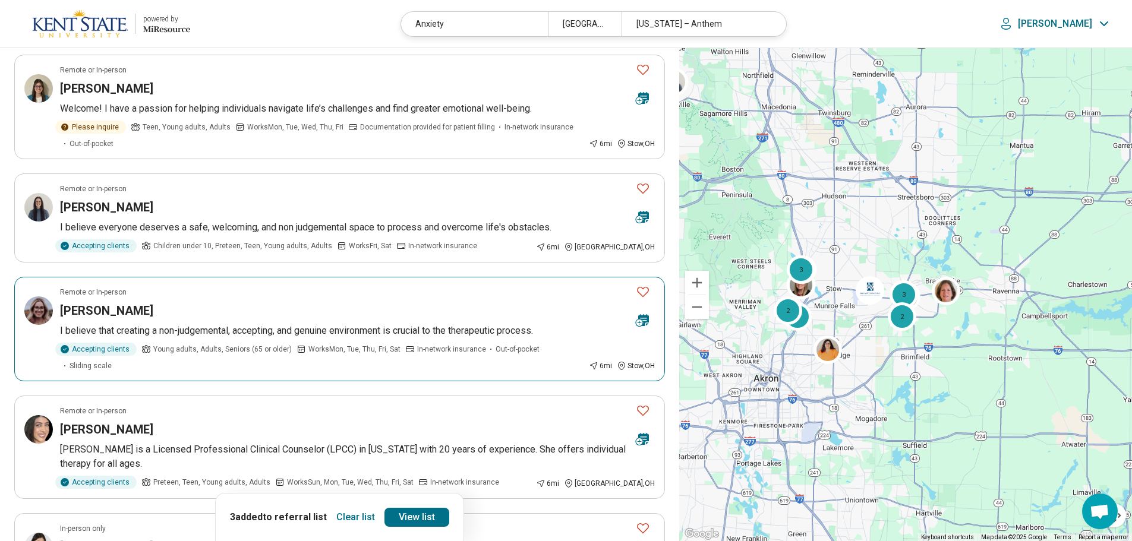
scroll to position [1605, 0]
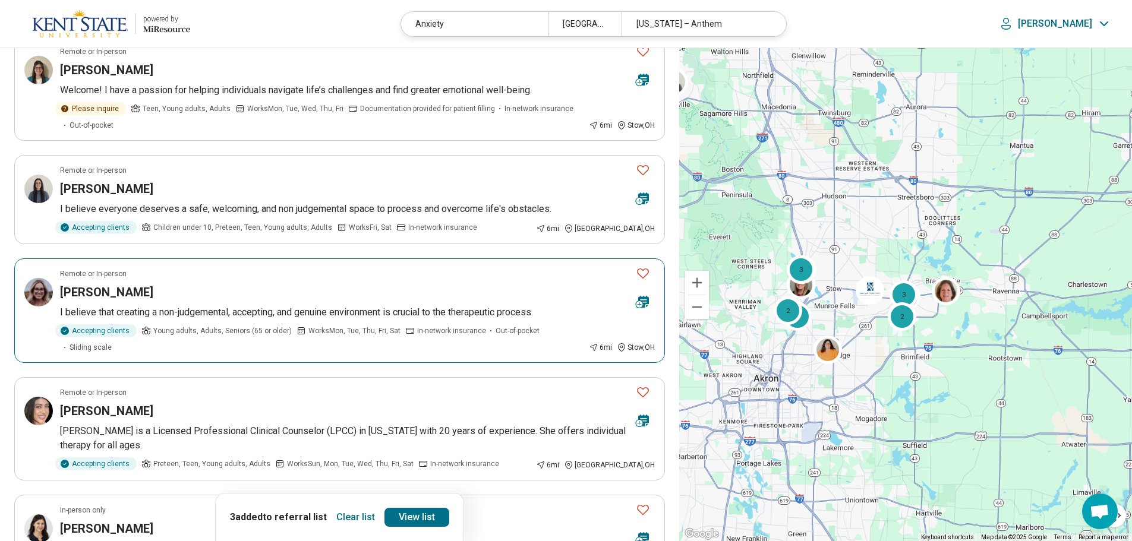
click at [300, 306] on p "I believe that creating a non-judgemental, accepting, and genuine environment i…" at bounding box center [357, 313] width 595 height 14
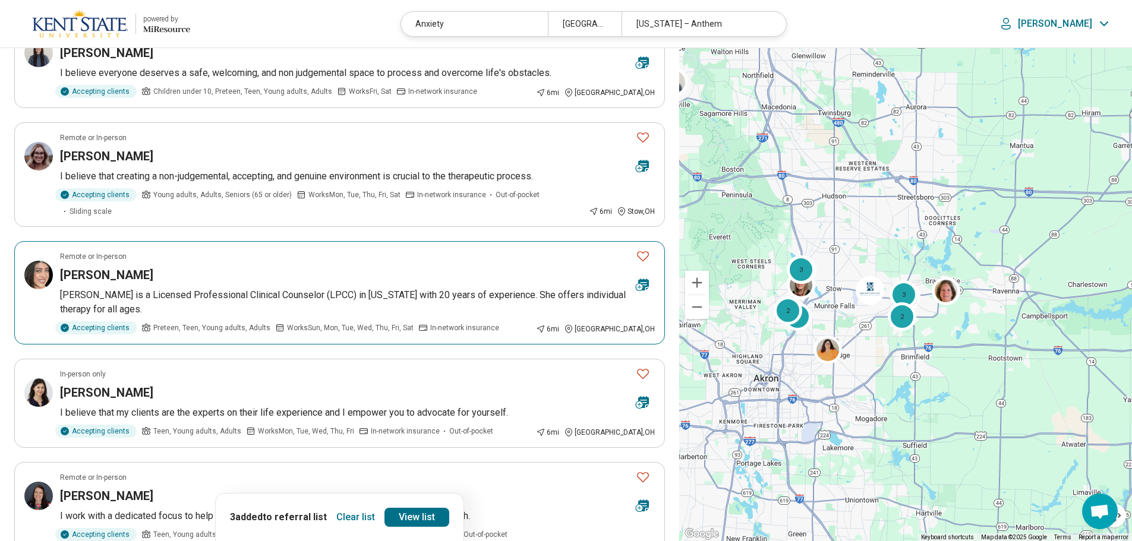
scroll to position [1783, 0]
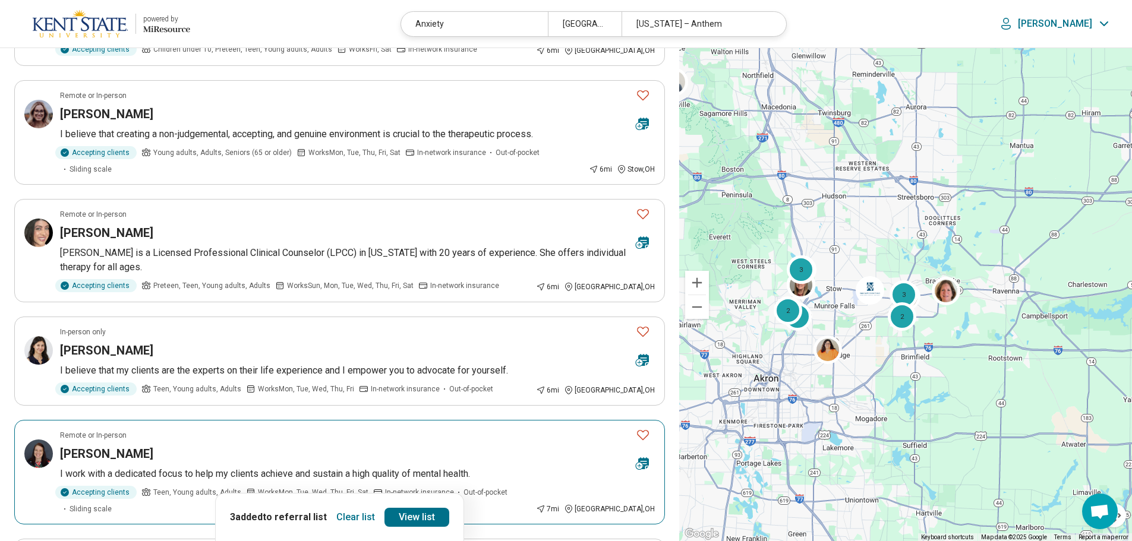
click at [262, 446] on div "Catherine LaBar" at bounding box center [343, 454] width 566 height 17
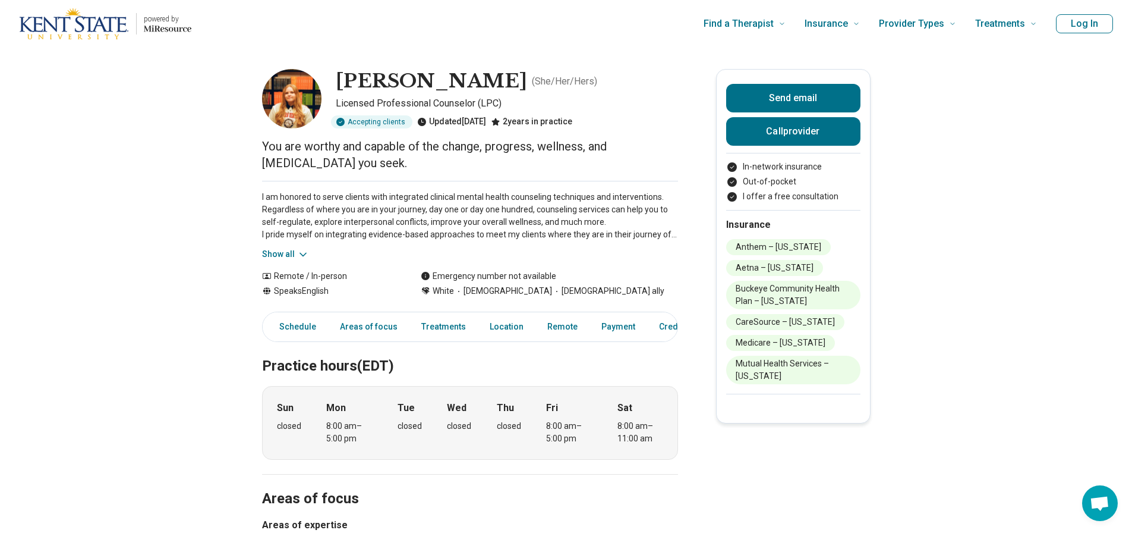
click at [297, 103] on img at bounding box center [291, 98] width 59 height 59
click at [275, 251] on button "Show all" at bounding box center [285, 254] width 47 height 12
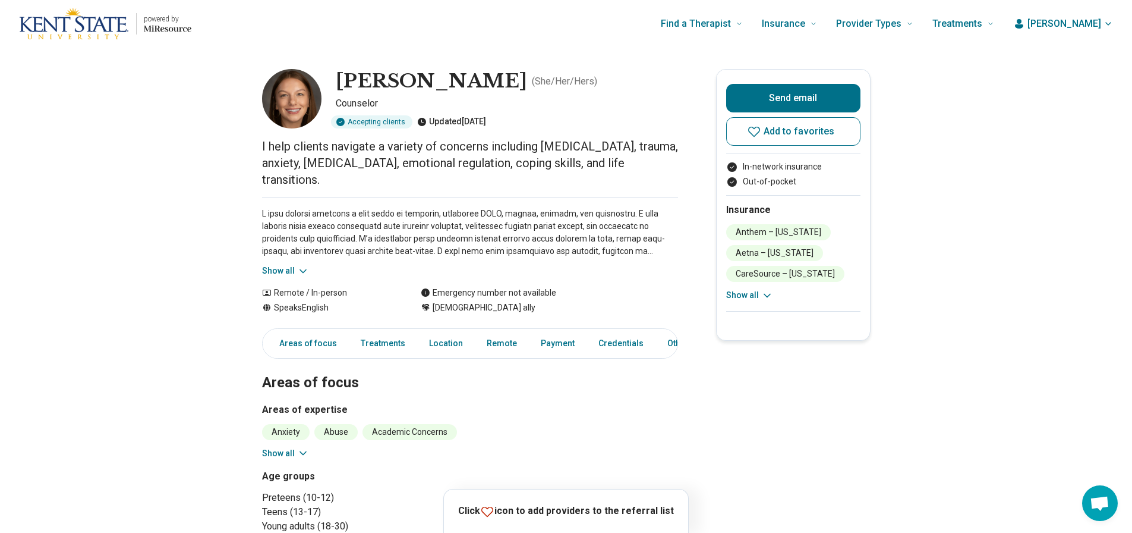
click at [286, 264] on button "Show all" at bounding box center [285, 270] width 47 height 12
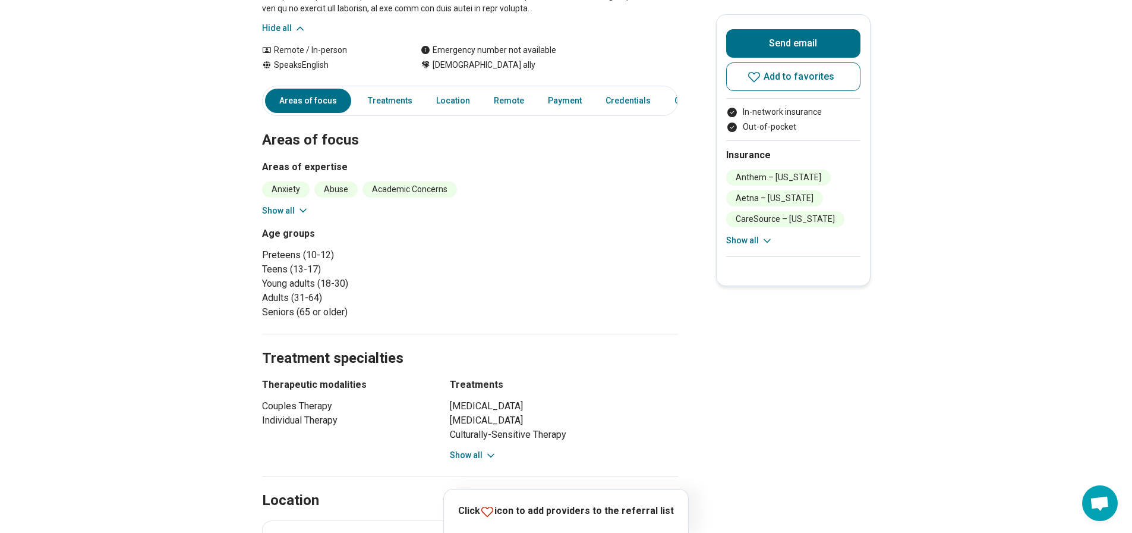
scroll to position [475, 0]
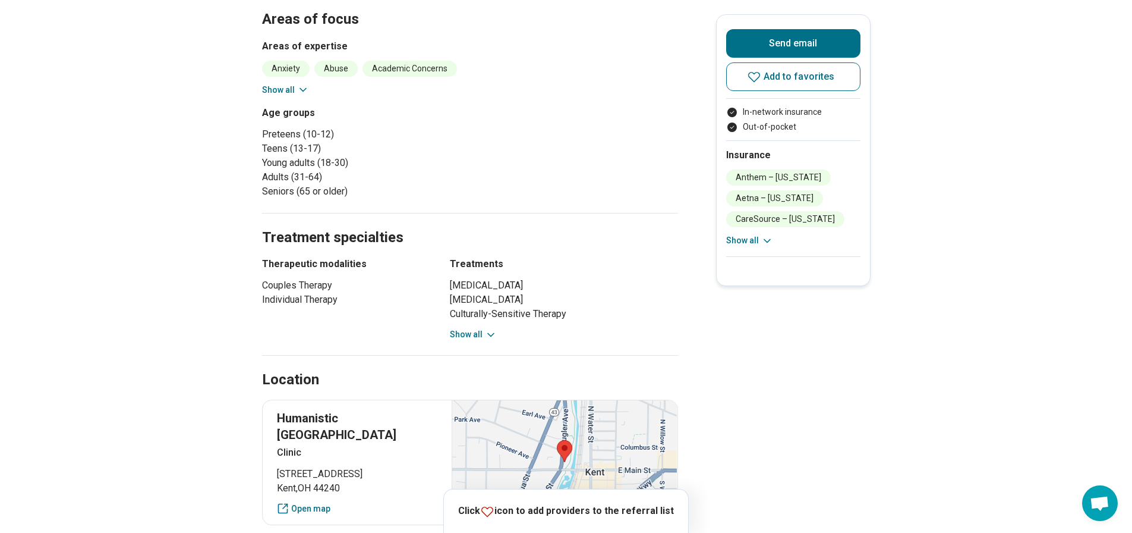
click at [285, 84] on button "Show all" at bounding box center [285, 90] width 47 height 12
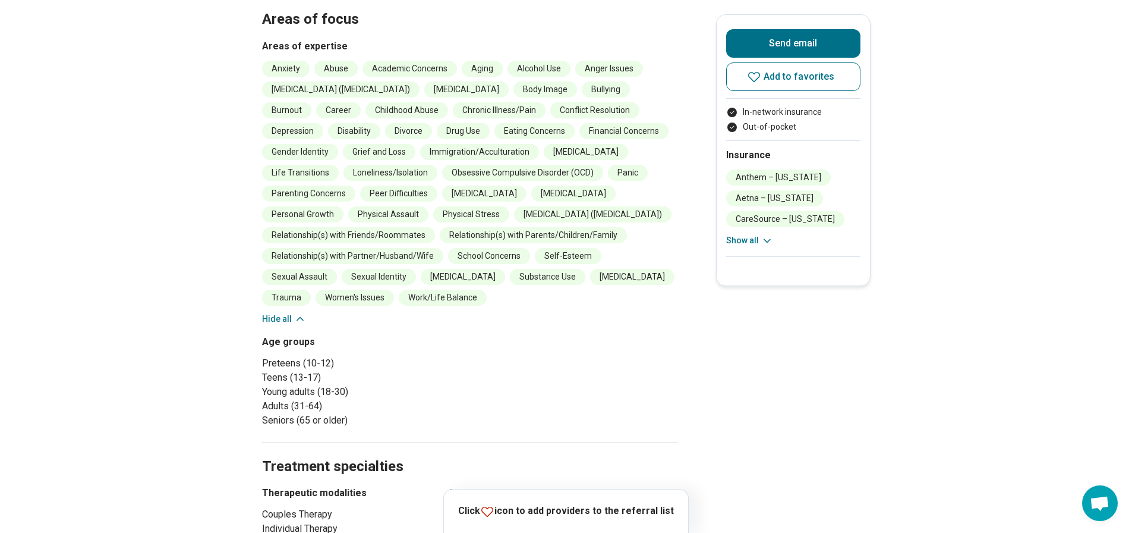
click at [269, 313] on button "Hide all" at bounding box center [284, 319] width 44 height 12
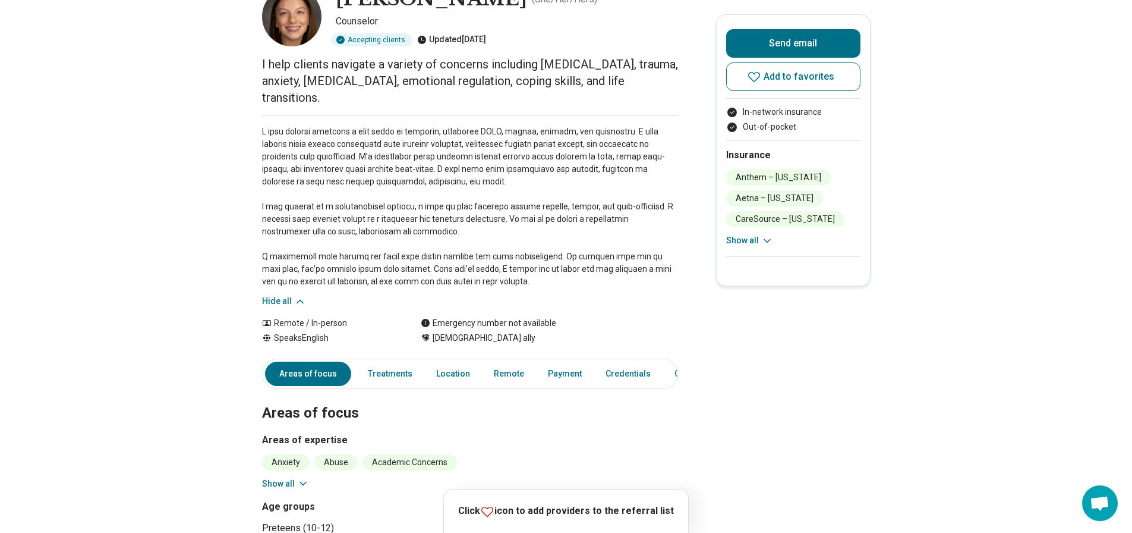
scroll to position [0, 0]
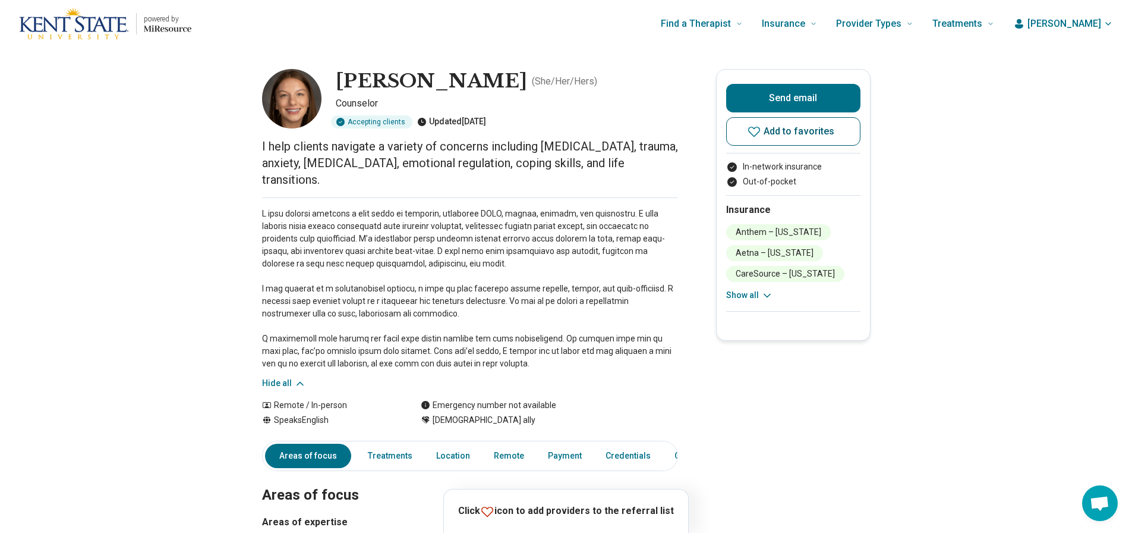
click at [794, 131] on span "Add to favorites" at bounding box center [799, 132] width 71 height 10
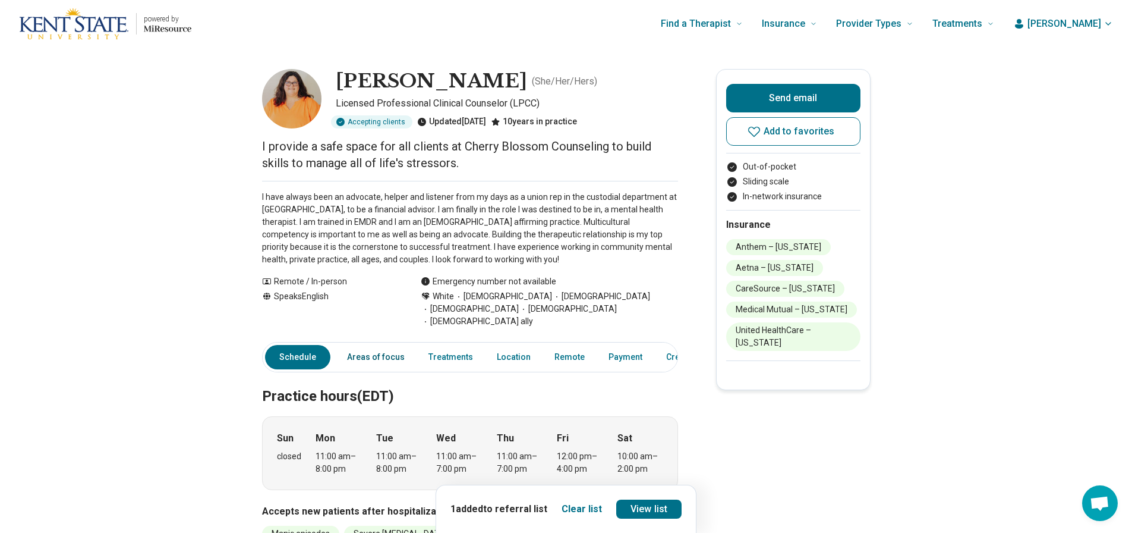
click at [357, 348] on link "Areas of focus" at bounding box center [376, 357] width 72 height 24
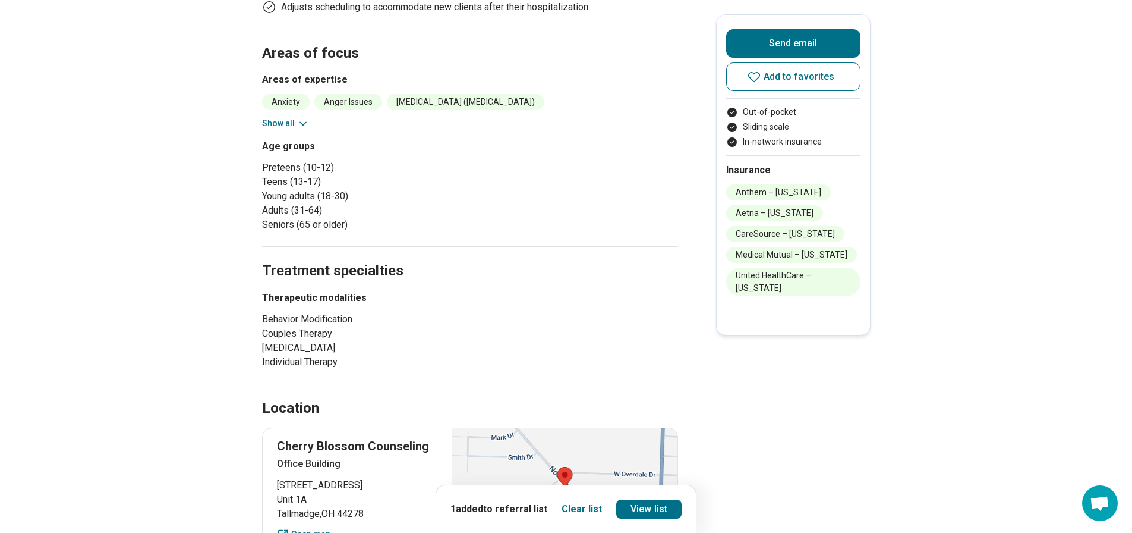
scroll to position [574, 0]
click at [279, 115] on button "Show all" at bounding box center [285, 121] width 47 height 12
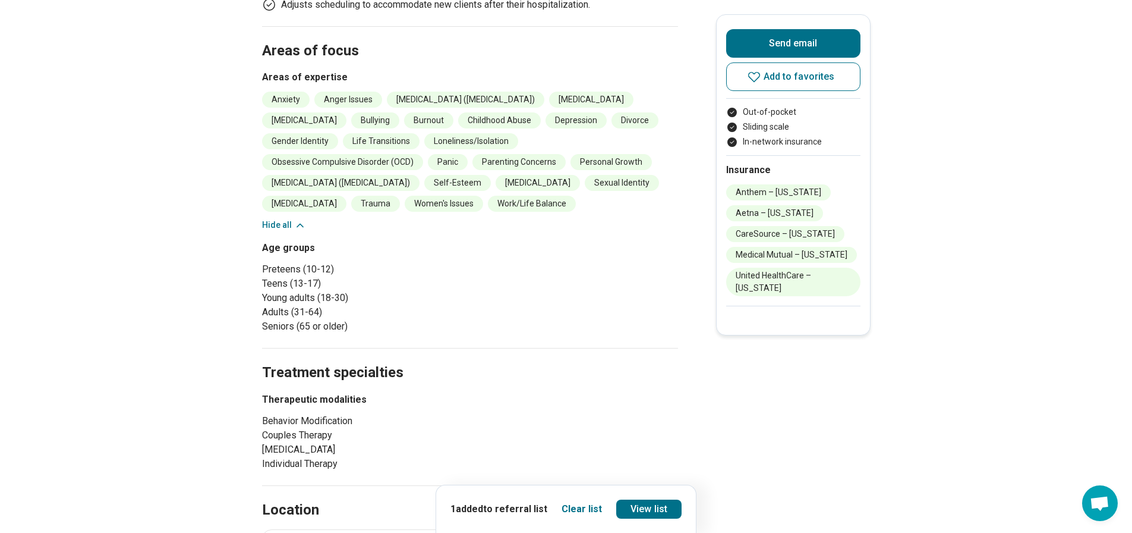
click at [286, 219] on button "Hide all" at bounding box center [284, 225] width 44 height 12
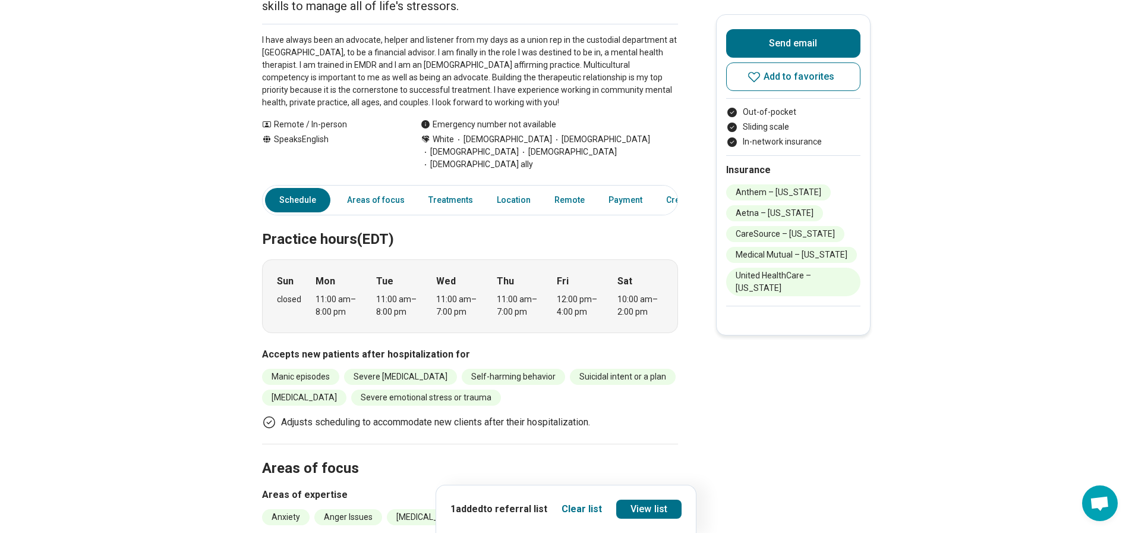
scroll to position [0, 0]
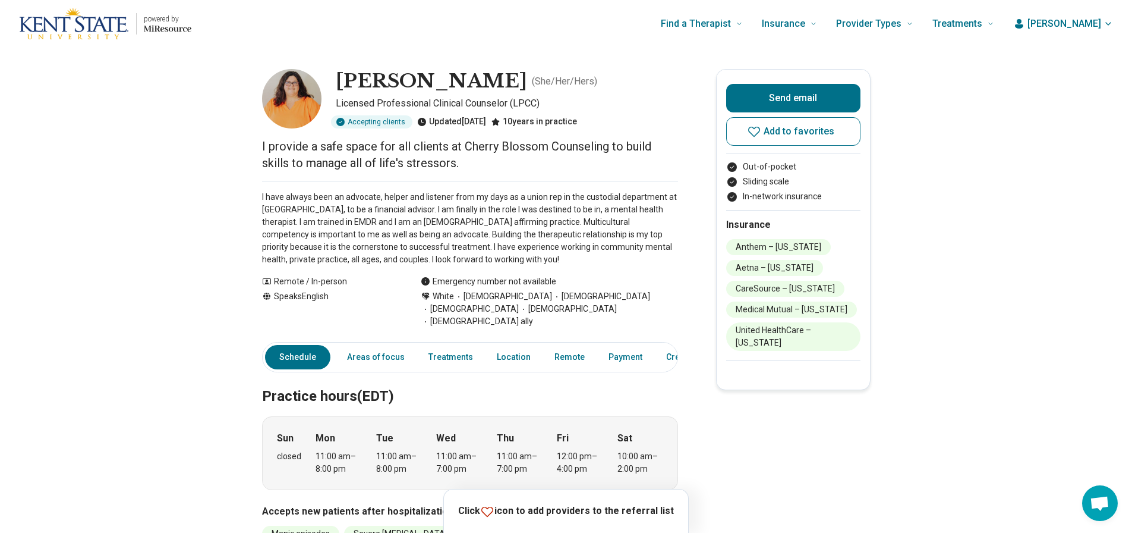
drag, startPoint x: 991, startPoint y: 440, endPoint x: 985, endPoint y: 440, distance: 6.5
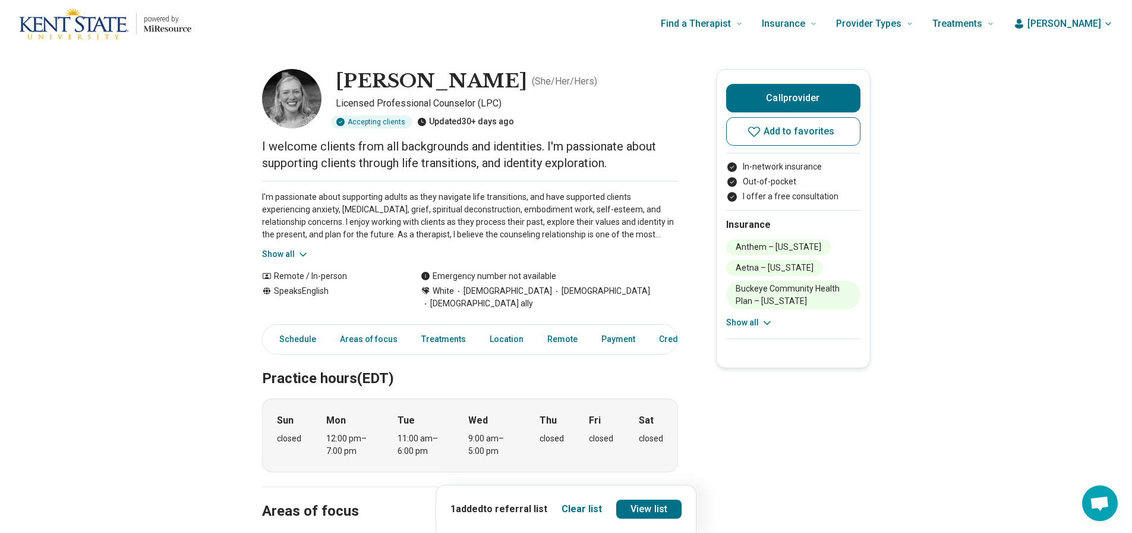
click at [282, 260] on button "Show all" at bounding box center [285, 254] width 47 height 12
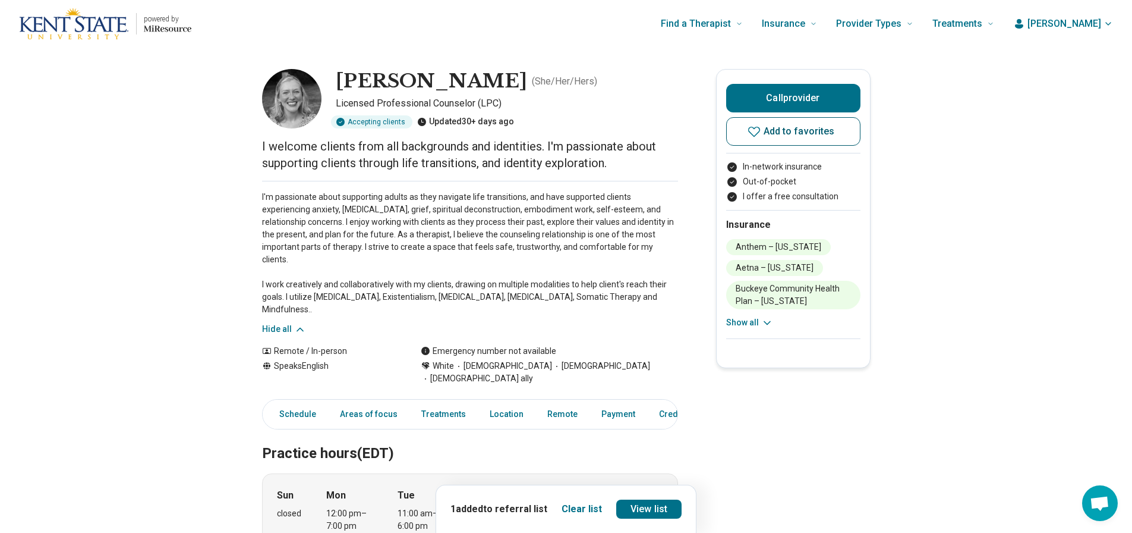
click at [792, 132] on span "Add to favorites" at bounding box center [799, 132] width 71 height 10
click at [754, 128] on icon at bounding box center [754, 132] width 12 height 10
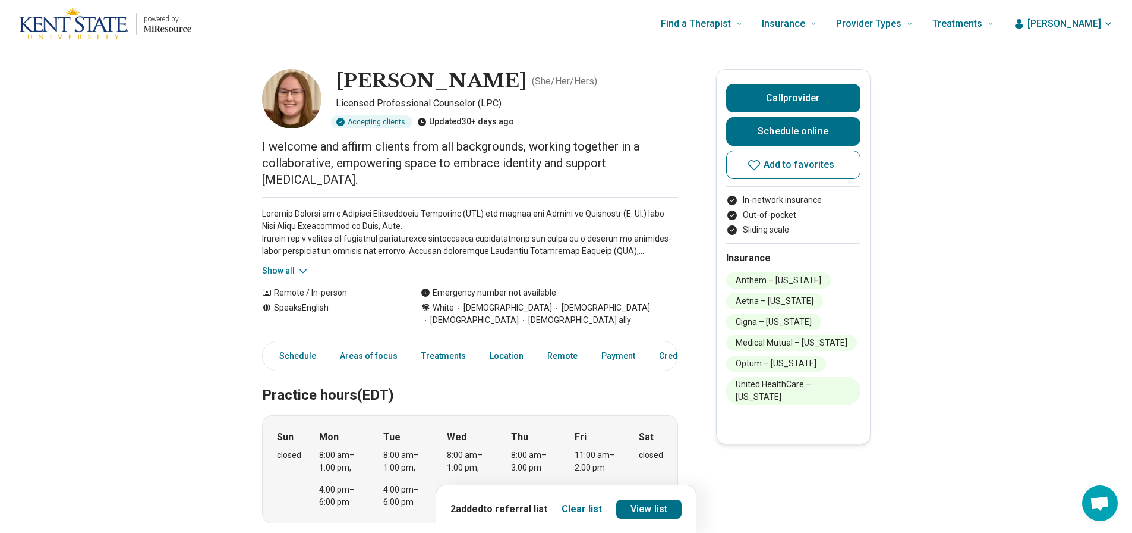
click at [286, 272] on button "Show all" at bounding box center [285, 270] width 47 height 12
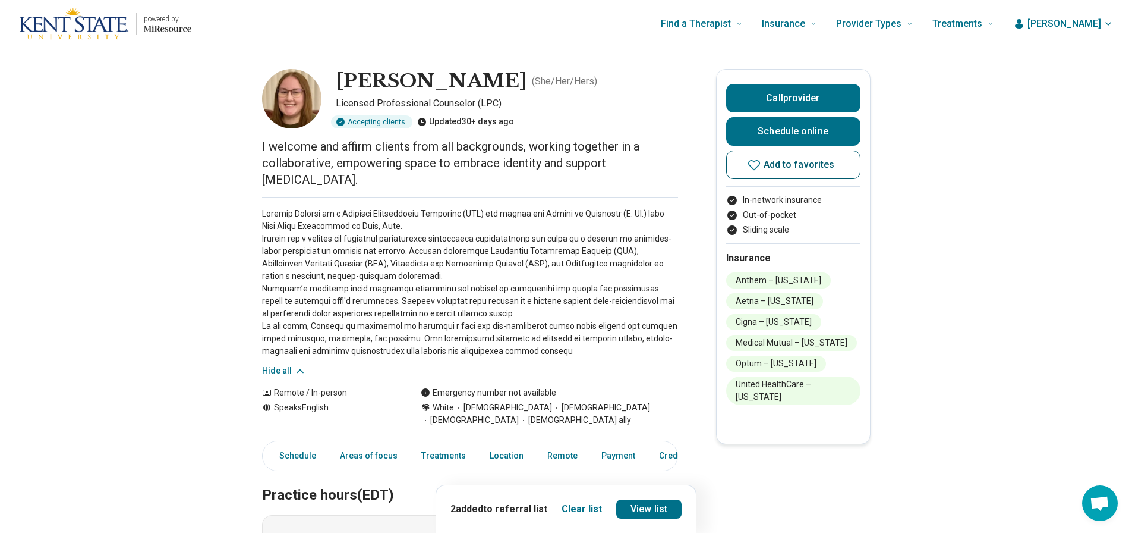
click at [790, 165] on span "Add to favorites" at bounding box center [799, 165] width 71 height 10
click at [818, 162] on span "Add to favorites" at bounding box center [799, 165] width 71 height 10
click at [654, 507] on link "View list" at bounding box center [648, 508] width 65 height 19
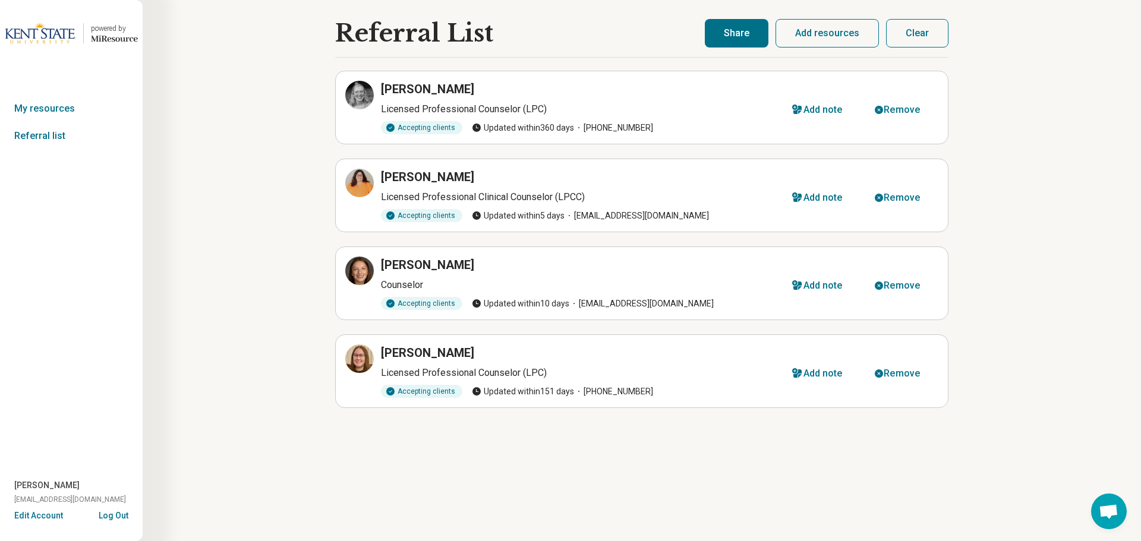
click at [745, 36] on button "Share" at bounding box center [737, 33] width 64 height 29
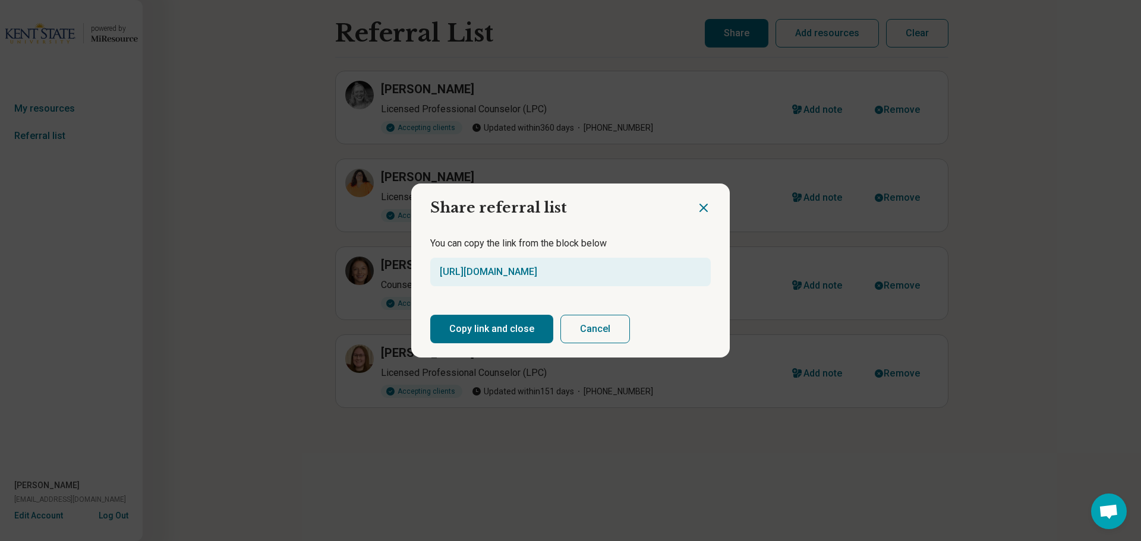
click at [464, 328] on button "Copy link and close" at bounding box center [491, 329] width 123 height 29
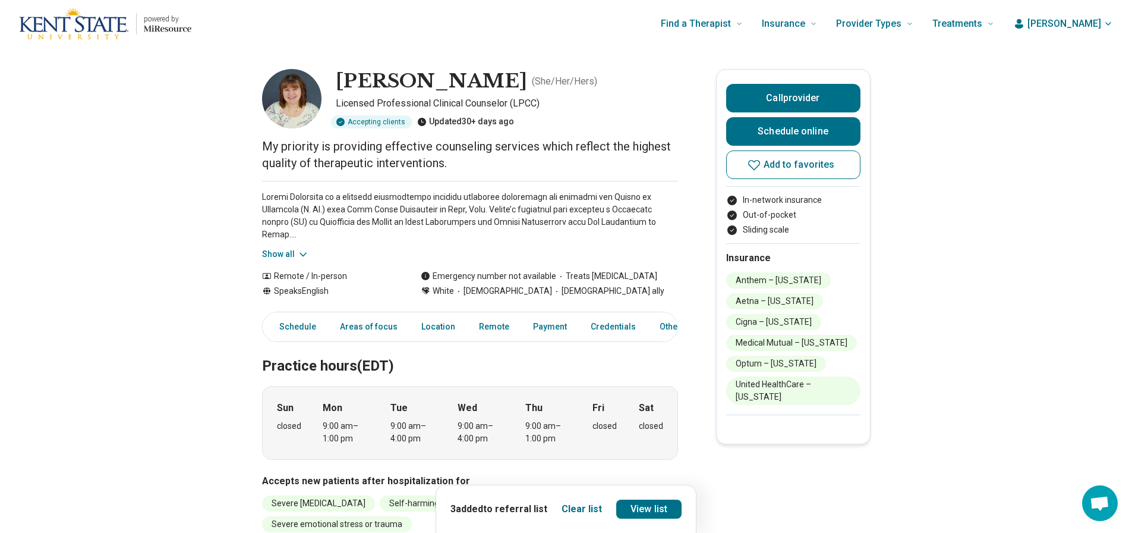
click at [278, 256] on button "Show all" at bounding box center [285, 254] width 47 height 12
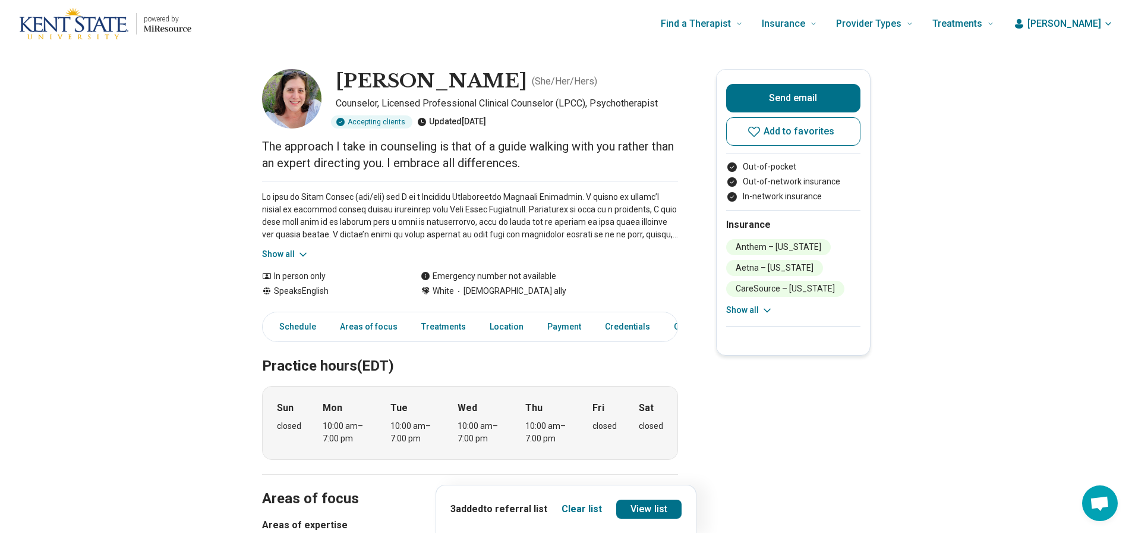
click at [290, 253] on button "Show all" at bounding box center [285, 254] width 47 height 12
